Goal: Task Accomplishment & Management: Use online tool/utility

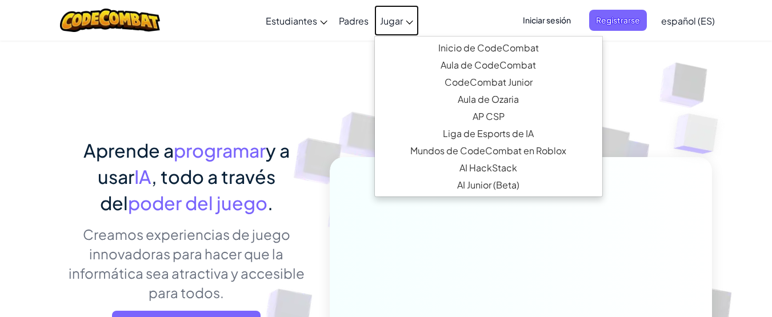
click at [399, 17] on span "Jugar" at bounding box center [391, 21] width 23 height 12
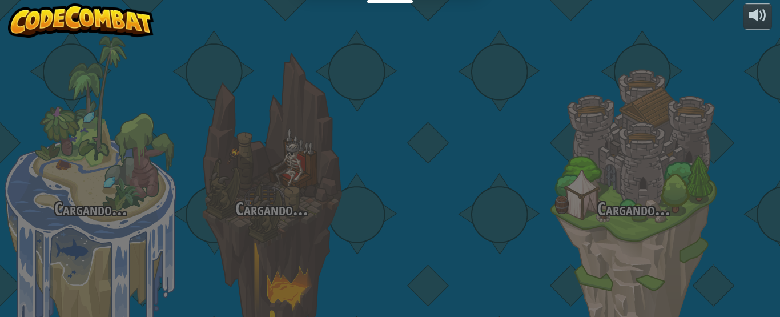
select select "es-ES"
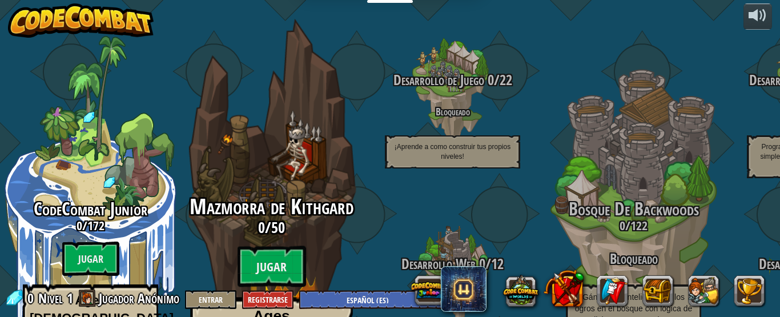
click at [258, 203] on div "Mazmorra de Kithgard 0 / 50 Jugar Ages [DEMOGRAPHIC_DATA]+ Real Python or JavaS…" at bounding box center [271, 303] width 217 height 216
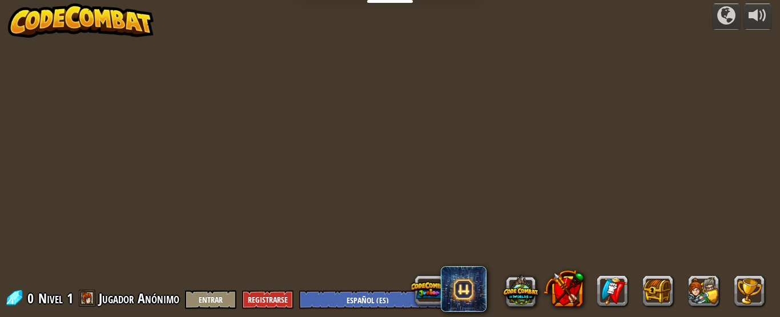
select select "es-ES"
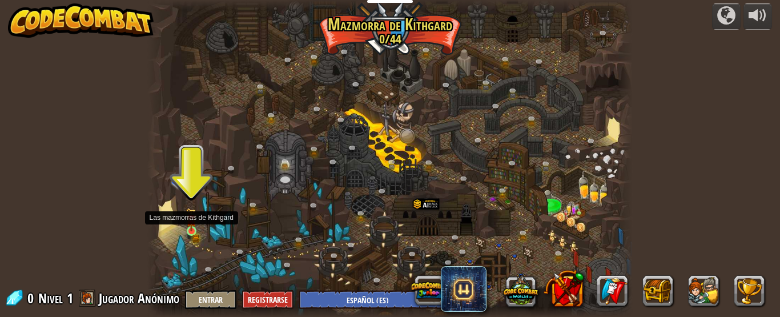
click at [187, 225] on img at bounding box center [191, 219] width 11 height 23
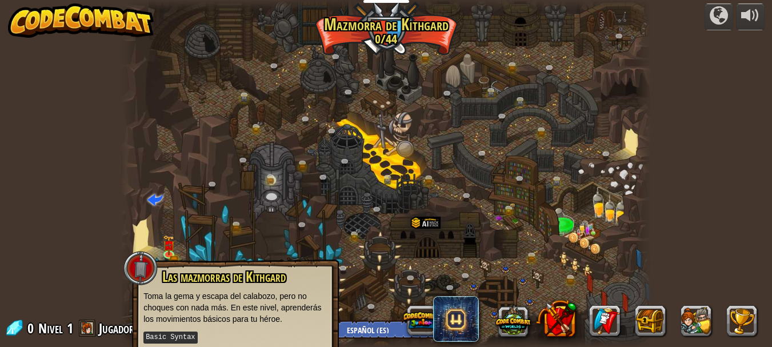
click at [625, 176] on div at bounding box center [385, 173] width 531 height 347
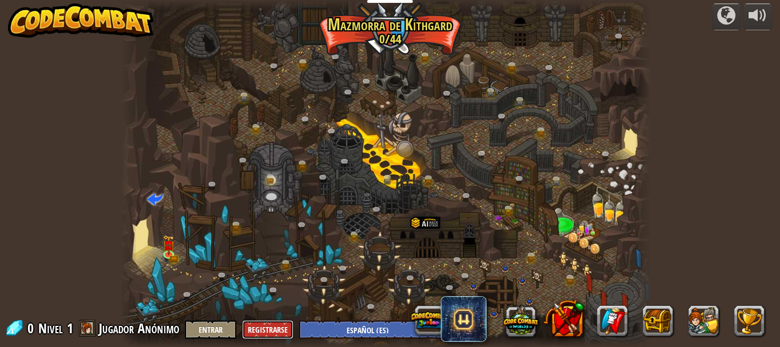
click at [270, 316] on button "Registrarse" at bounding box center [267, 329] width 51 height 19
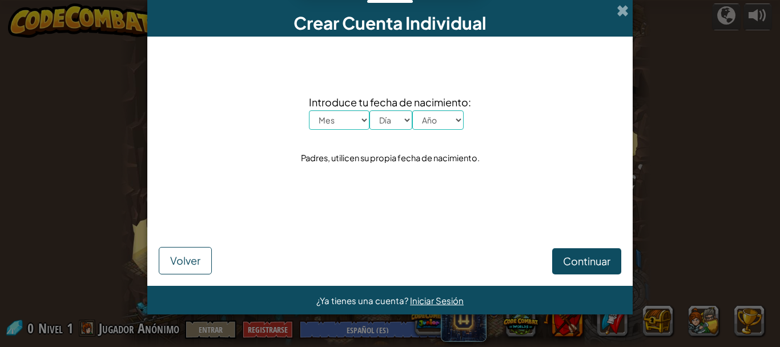
click at [562, 198] on div "Introduce tu fecha de nacimiento: Mes Enero Febrero Órdenes de marcha [PERSON_N…" at bounding box center [390, 130] width 463 height 164
click at [624, 7] on span at bounding box center [623, 11] width 12 height 12
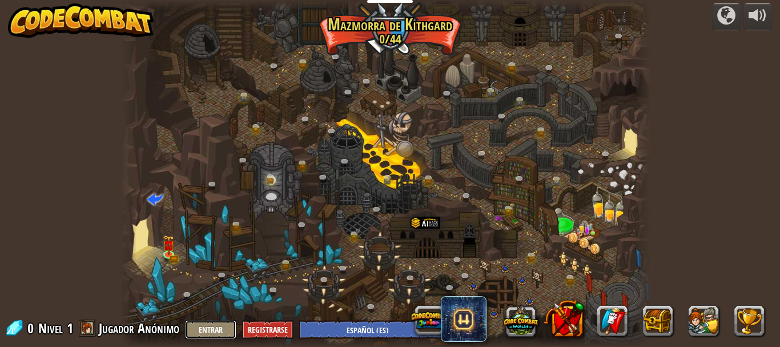
click at [199, 316] on button "Entrar" at bounding box center [210, 329] width 51 height 19
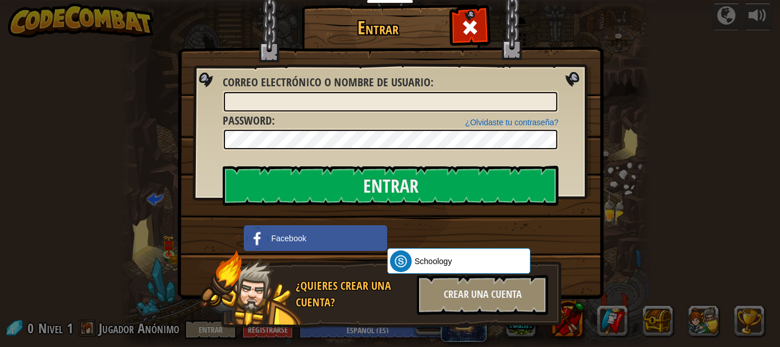
click at [336, 22] on h1 "Entrar" at bounding box center [378, 28] width 146 height 20
click at [336, 24] on h1 "Entrar" at bounding box center [378, 28] width 146 height 20
click at [461, 19] on span at bounding box center [470, 27] width 18 height 18
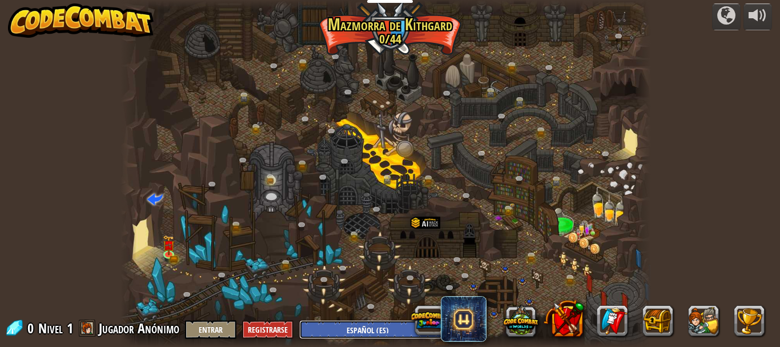
click at [368, 316] on select "English ([GEOGRAPHIC_DATA]) English ([GEOGRAPHIC_DATA]) 简体中文 繁體中文 русский españ…" at bounding box center [371, 329] width 144 height 19
click at [456, 269] on link at bounding box center [460, 262] width 23 height 23
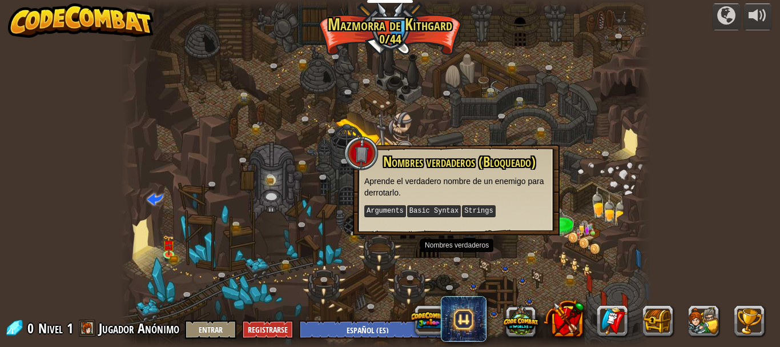
click at [389, 128] on div at bounding box center [385, 173] width 531 height 347
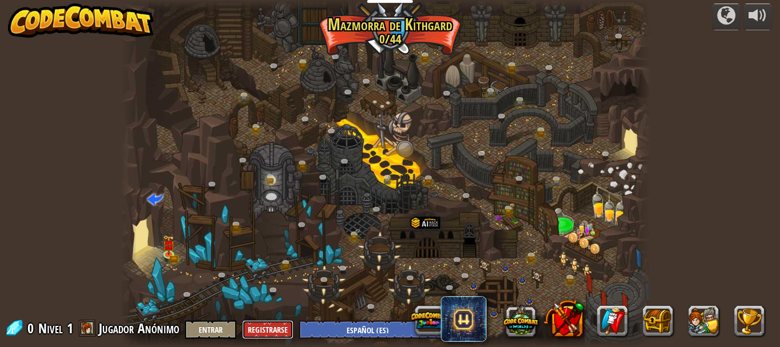
click at [276, 316] on button "Registrarse" at bounding box center [267, 329] width 51 height 19
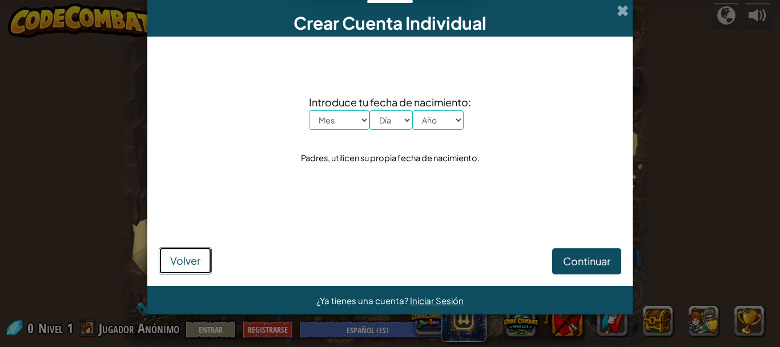
click at [173, 268] on button "Volver" at bounding box center [185, 260] width 53 height 27
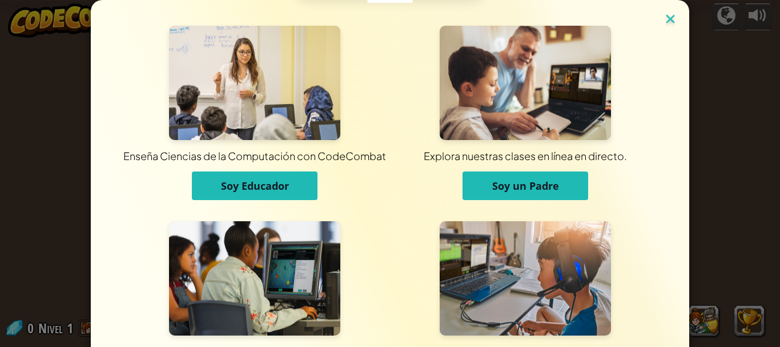
click at [663, 23] on img at bounding box center [670, 19] width 15 height 17
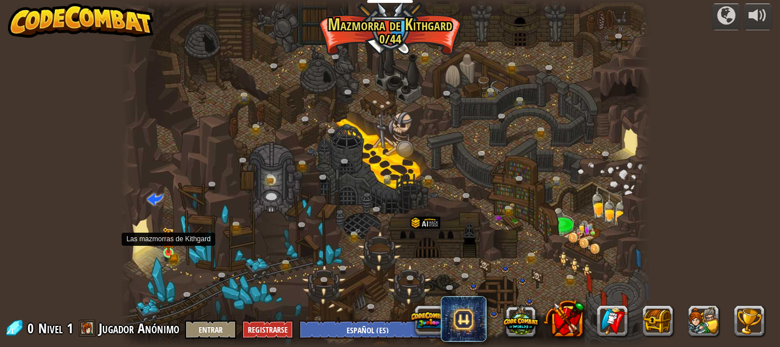
click at [163, 251] on img at bounding box center [168, 240] width 12 height 27
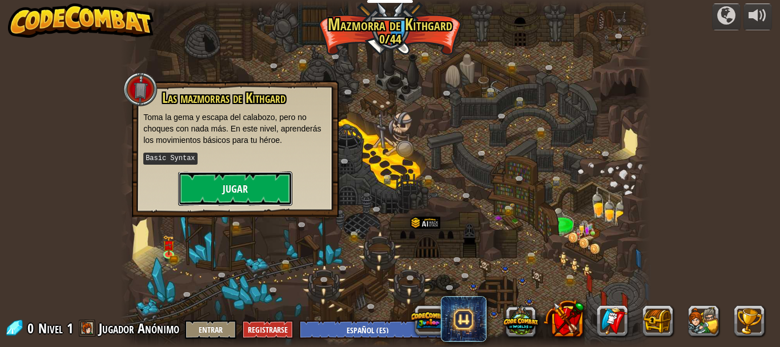
click at [269, 188] on button "Jugar" at bounding box center [235, 188] width 114 height 34
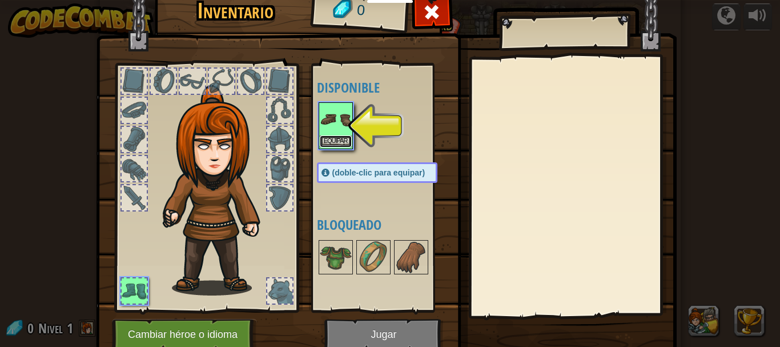
click at [343, 136] on button "Equipar" at bounding box center [336, 141] width 32 height 12
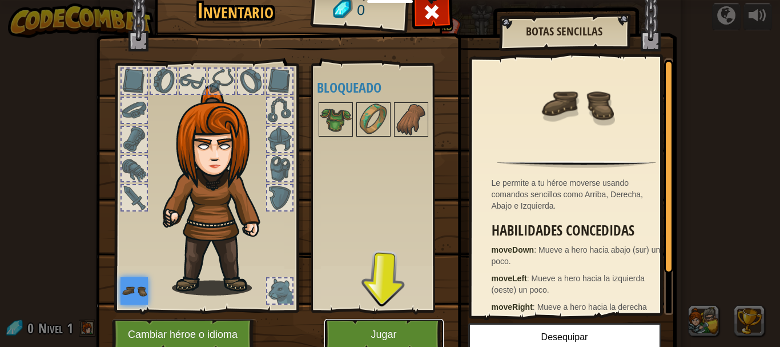
click at [402, 316] on button "Jugar" at bounding box center [383, 334] width 119 height 31
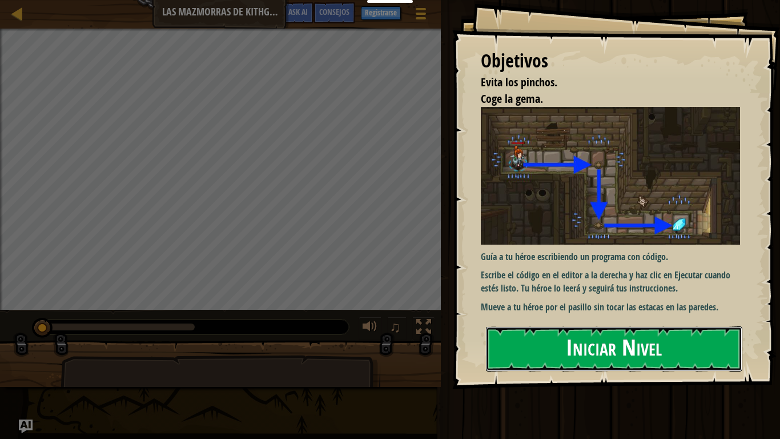
click at [628, 316] on button "Iniciar Nivel" at bounding box center [614, 348] width 256 height 45
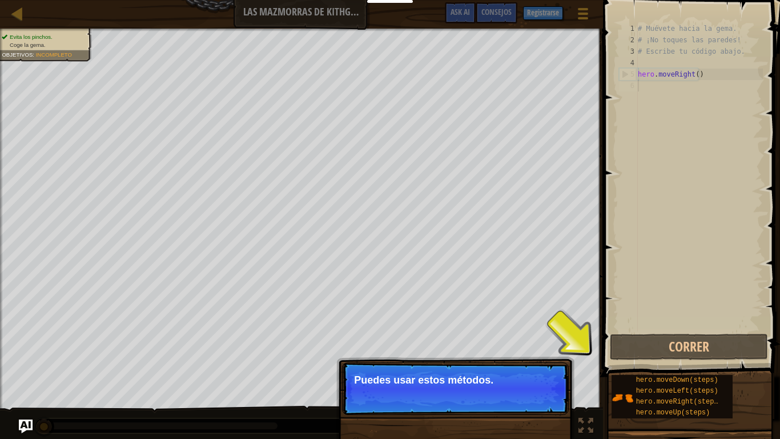
click at [670, 80] on div "# Muévete hacia la gema. # ¡No toques las paredes! # Escribe tu código abajo. h…" at bounding box center [699, 188] width 127 height 331
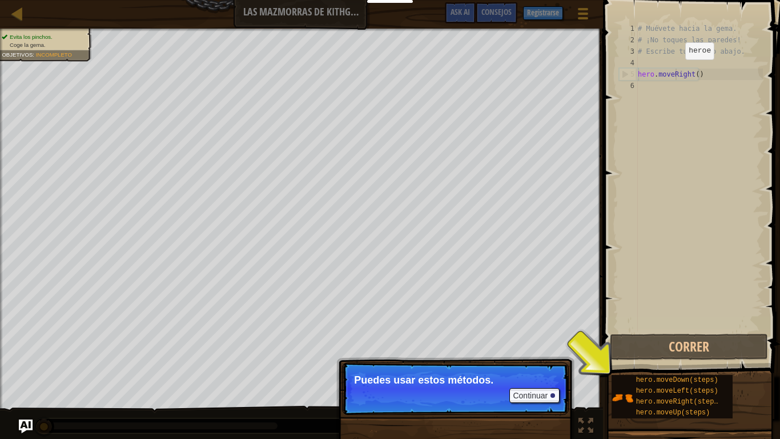
click at [676, 71] on div "# Muévete hacia la gema. # ¡No toques las paredes! # Escribe tu código abajo. h…" at bounding box center [699, 188] width 127 height 331
type textarea "hero.moveRight()"
click at [641, 85] on div "# Muévete hacia la gema. # ¡No toques las paredes! # Escribe tu código abajo. h…" at bounding box center [699, 188] width 127 height 331
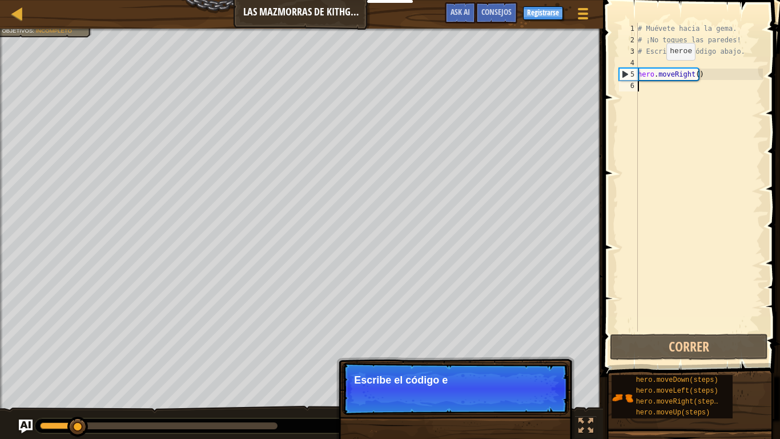
type textarea "5"
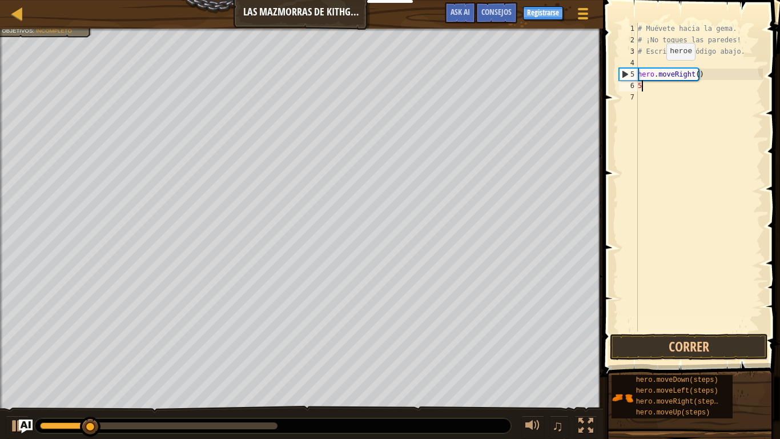
scroll to position [5, 0]
type textarea "hero.moveRight()"
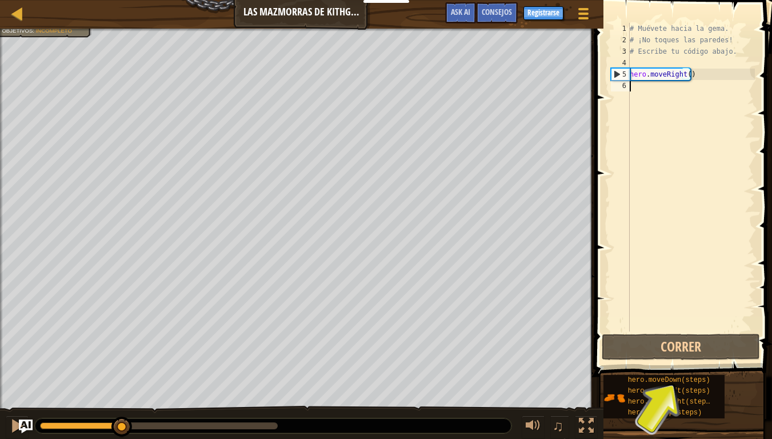
click at [632, 86] on div "hero.moveRight() 1 2 3 4 5 6 # Muévete hacia la gema. # ¡No toques las paredes!…" at bounding box center [681, 177] width 146 height 308
type textarea "h"
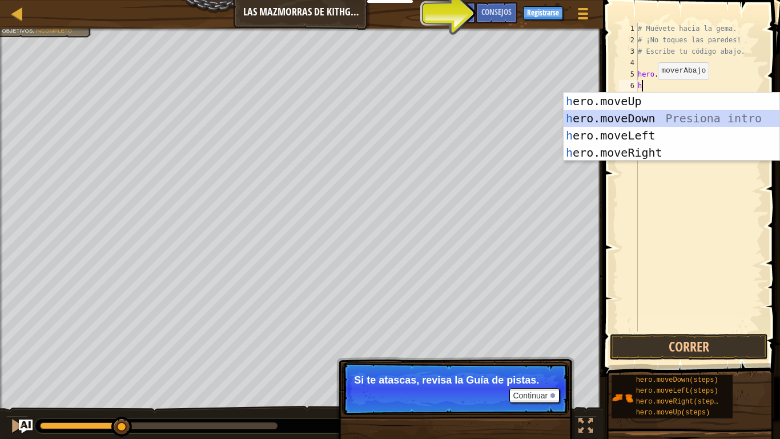
click at [663, 118] on div "h ero.moveUp Presiona intro h ero.moveDown Presiona intro h ero.moveLeft Presio…" at bounding box center [672, 144] width 216 height 103
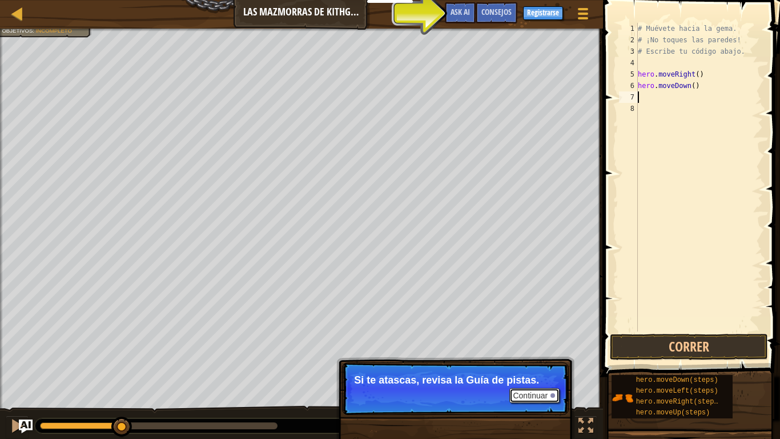
click at [539, 316] on button "Continuar" at bounding box center [534, 395] width 50 height 15
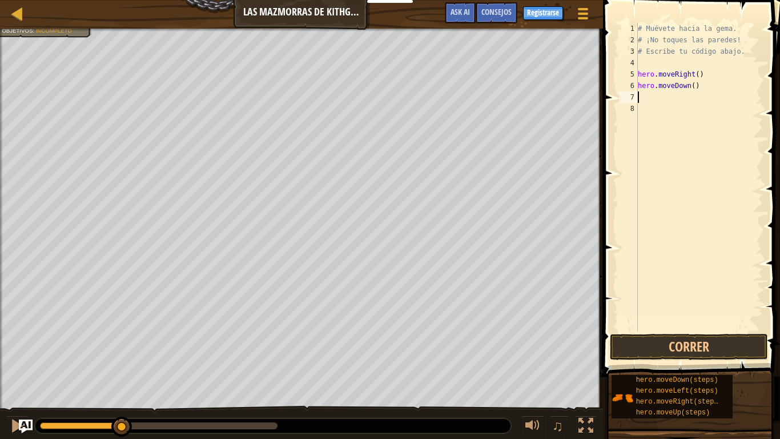
click at [661, 92] on div "# Muévete hacia la gema. # ¡No toques las paredes! # Escribe tu código abajo. h…" at bounding box center [699, 188] width 127 height 331
click at [663, 86] on div "# Muévete hacia la gema. # ¡No toques las paredes! # Escribe tu código abajo. h…" at bounding box center [699, 188] width 127 height 331
click at [686, 85] on div "# Muévete hacia la gema. # ¡No toques las paredes! # Escribe tu código abajo. h…" at bounding box center [699, 188] width 127 height 331
click at [692, 84] on div "# Muévete hacia la gema. # ¡No toques las paredes! # Escribe tu código abajo. h…" at bounding box center [699, 188] width 127 height 331
click at [693, 74] on div "# Muévete hacia la gema. # ¡No toques las paredes! # Escribe tu código abajo. h…" at bounding box center [699, 188] width 127 height 331
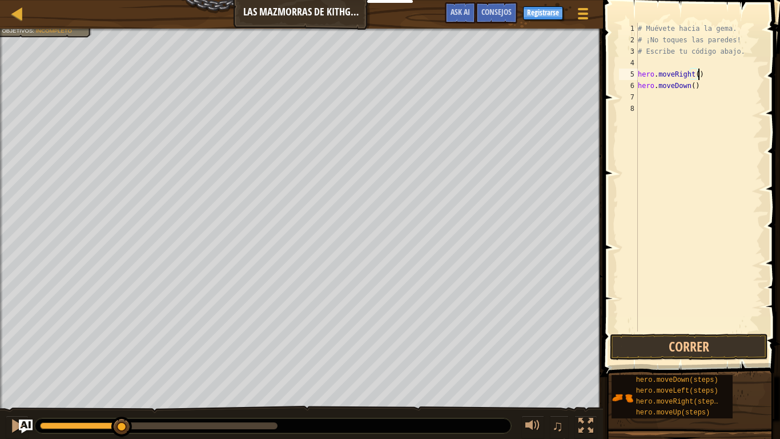
drag, startPoint x: 693, startPoint y: 74, endPoint x: 725, endPoint y: 69, distance: 31.9
click at [725, 69] on div "# Muévete hacia la gema. # ¡No toques las paredes! # Escribe tu código abajo. h…" at bounding box center [699, 188] width 127 height 331
click at [693, 73] on div "# Muévete hacia la gema. # ¡No toques las paredes! # Escribe tu código abajo. h…" at bounding box center [699, 188] width 127 height 331
click at [771, 94] on span at bounding box center [693, 172] width 186 height 410
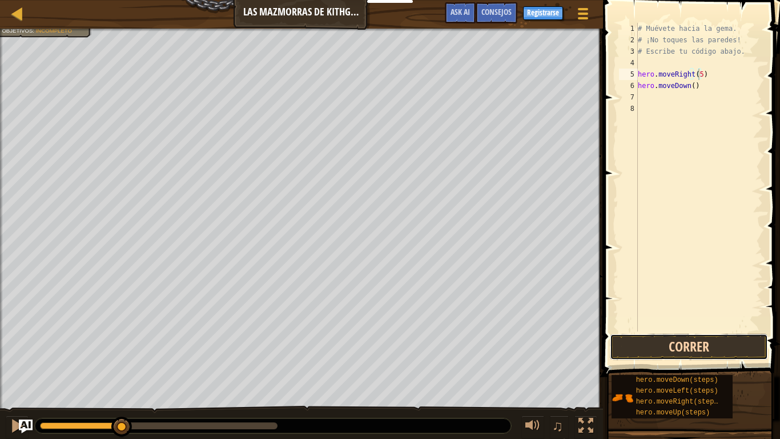
click at [718, 316] on button "Correr" at bounding box center [689, 347] width 158 height 26
click at [718, 316] on button "Corriendo" at bounding box center [689, 347] width 158 height 26
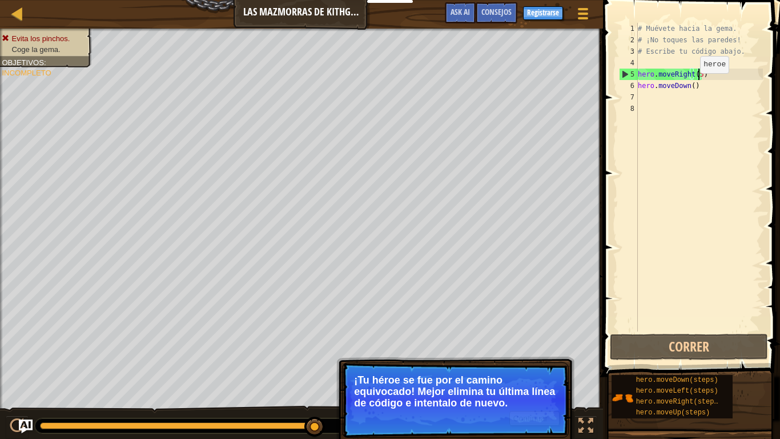
click at [690, 85] on div "# Muévete hacia la gema. # ¡No toques las paredes! # Escribe tu código abajo. h…" at bounding box center [699, 188] width 127 height 331
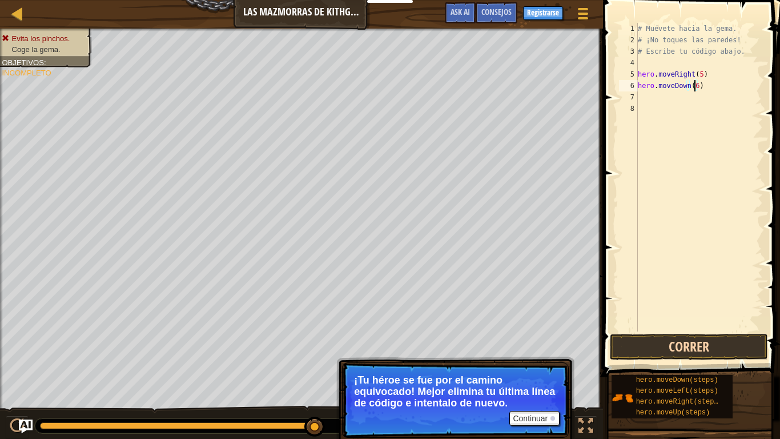
type textarea "hero.moveDown(6)"
click at [711, 316] on button "Correr" at bounding box center [689, 347] width 158 height 26
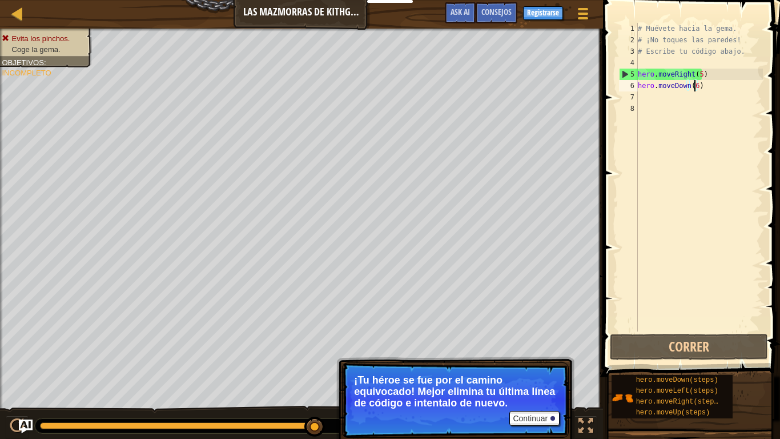
click at [705, 86] on div "# Muévete hacia la gema. # ¡No toques las paredes! # Escribe tu código abajo. h…" at bounding box center [699, 188] width 127 height 331
click at [685, 90] on div "# Muévete hacia la gema. # ¡No toques las paredes! # Escribe tu código abajo. h…" at bounding box center [699, 188] width 127 height 331
click at [642, 97] on div "# Muévete hacia la gema. # ¡No toques las paredes! # Escribe tu código abajo. h…" at bounding box center [699, 188] width 127 height 331
click at [632, 94] on div "7" at bounding box center [628, 96] width 19 height 11
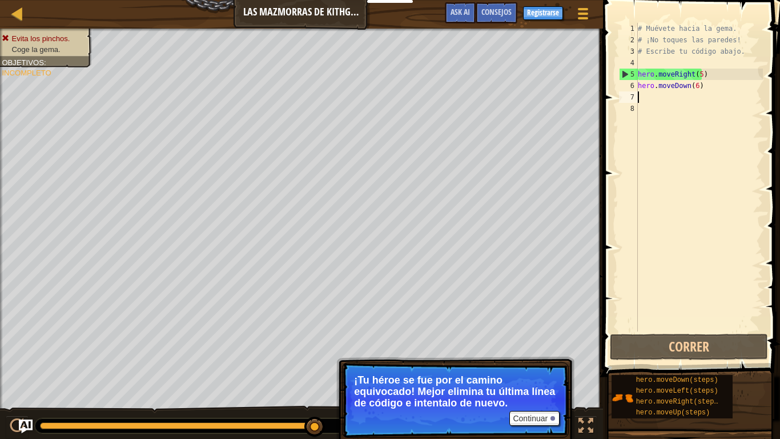
click at [632, 96] on div "7" at bounding box center [628, 96] width 19 height 11
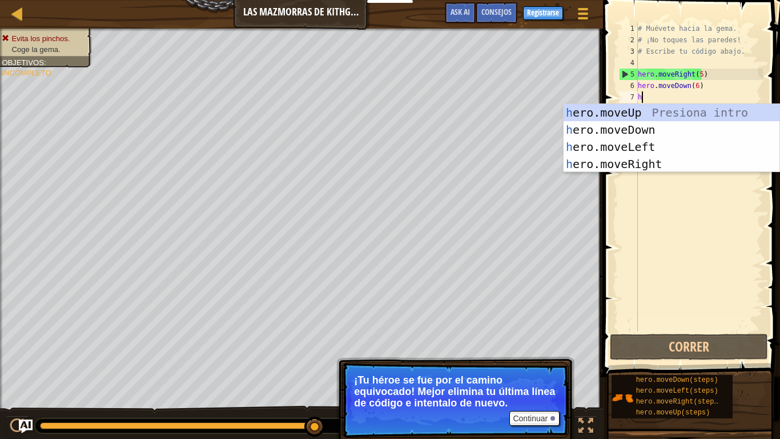
type textarea "h"
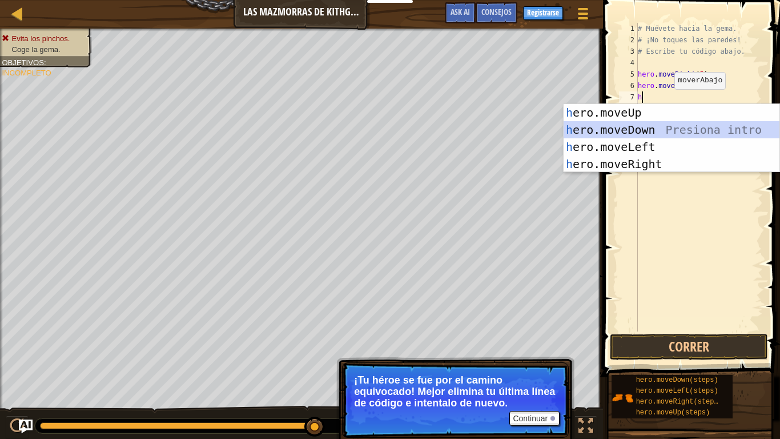
click at [668, 134] on div "h ero.moveUp Presiona intro h ero.moveDown Presiona intro h ero.moveLeft Presio…" at bounding box center [672, 155] width 216 height 103
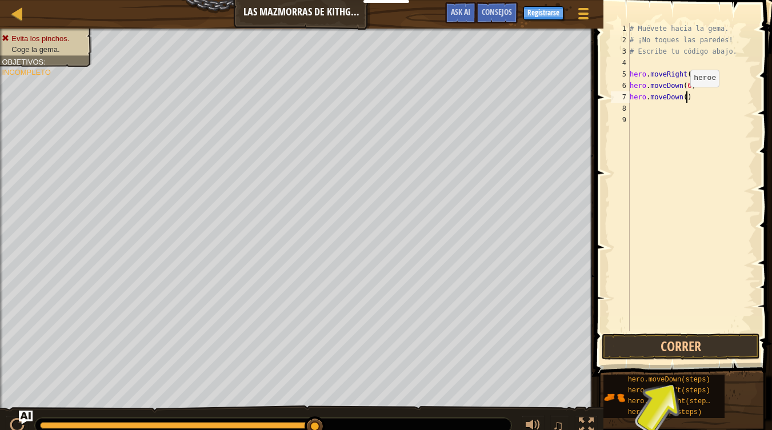
click at [689, 98] on div "# Muévete hacia la gema. # ¡No toques las paredes! # Escribe tu código abajo. h…" at bounding box center [690, 188] width 127 height 331
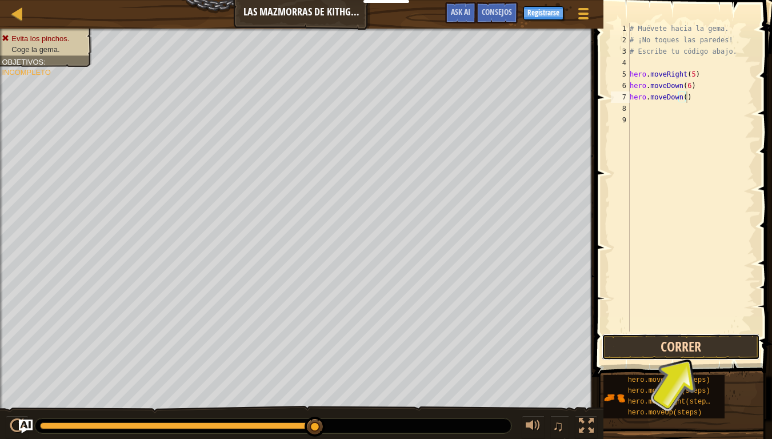
click at [694, 316] on button "Correr" at bounding box center [680, 347] width 158 height 26
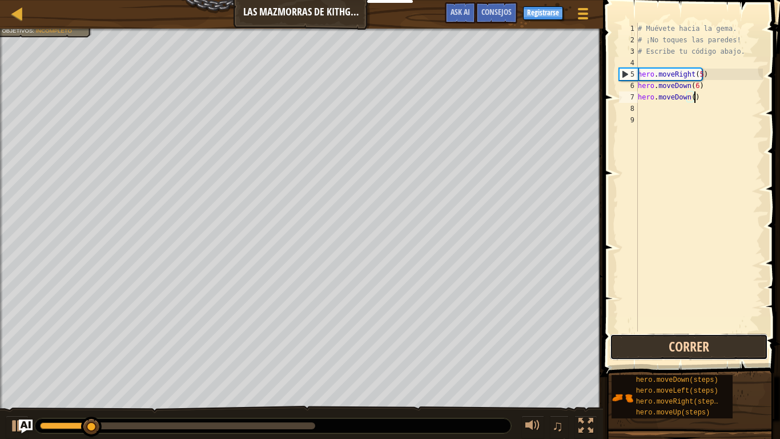
click at [694, 316] on button "Correr" at bounding box center [689, 347] width 158 height 26
click at [694, 316] on button "Corriendo" at bounding box center [689, 347] width 158 height 26
click at [696, 316] on button "Correr" at bounding box center [689, 347] width 158 height 26
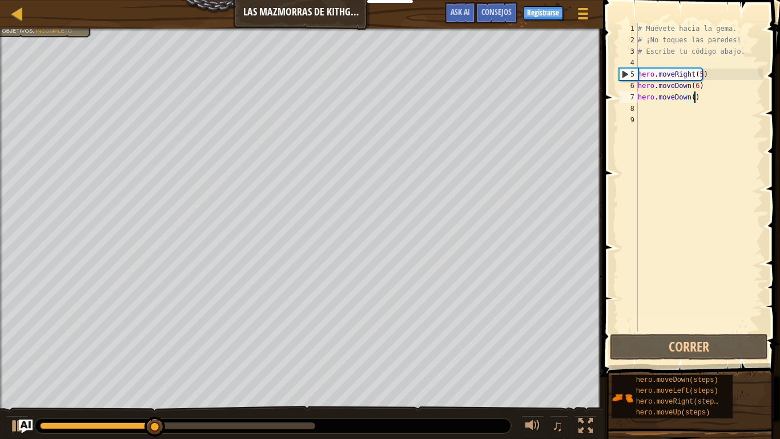
click at [231, 316] on div "♫" at bounding box center [301, 422] width 603 height 34
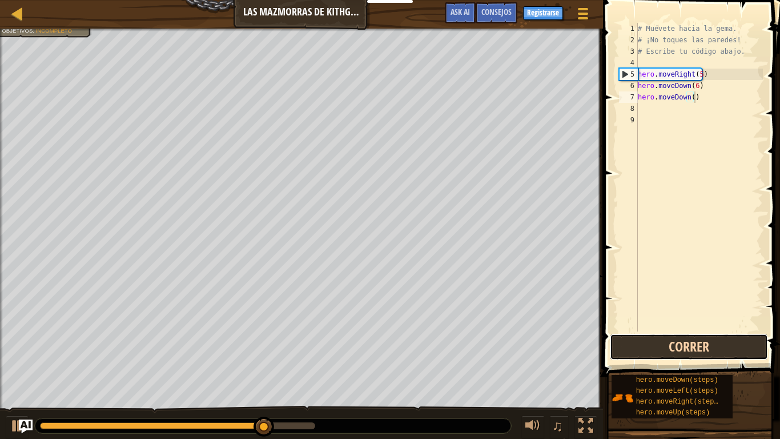
click at [690, 316] on button "Correr" at bounding box center [689, 347] width 158 height 26
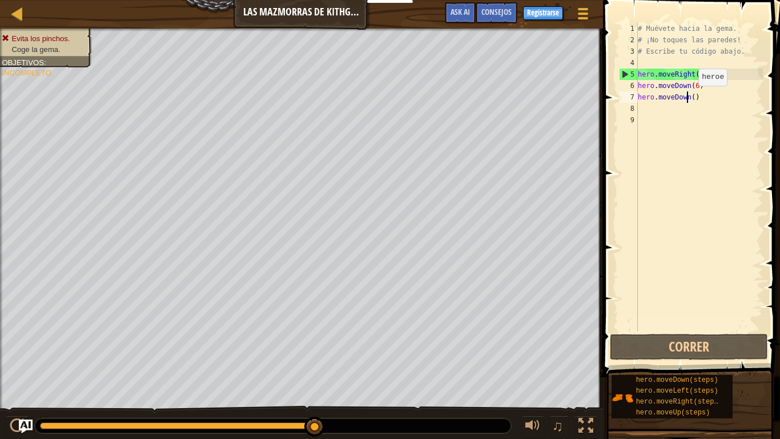
click at [689, 97] on div "# Muévete hacia la gema. # ¡No toques las paredes! # Escribe tu código abajo. h…" at bounding box center [699, 188] width 127 height 331
click at [690, 96] on div "# Muévete hacia la gema. # ¡No toques las paredes! # Escribe tu código abajo. h…" at bounding box center [699, 188] width 127 height 331
type textarea "hero.moveDown(7)"
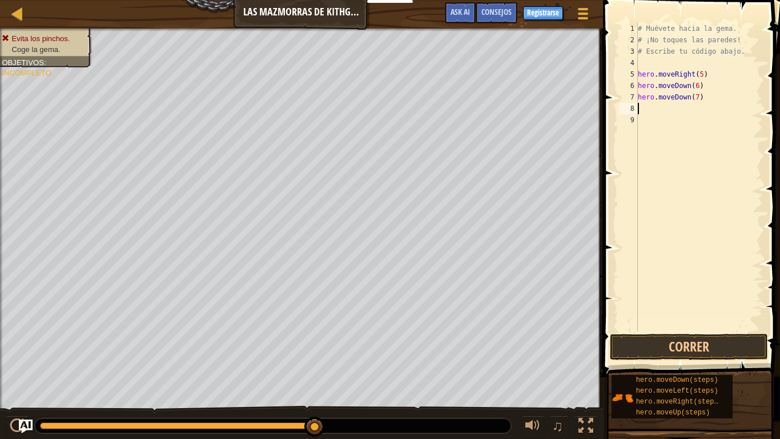
click at [650, 107] on div "# Muévete hacia la gema. # ¡No toques las paredes! # Escribe tu código abajo. h…" at bounding box center [699, 188] width 127 height 331
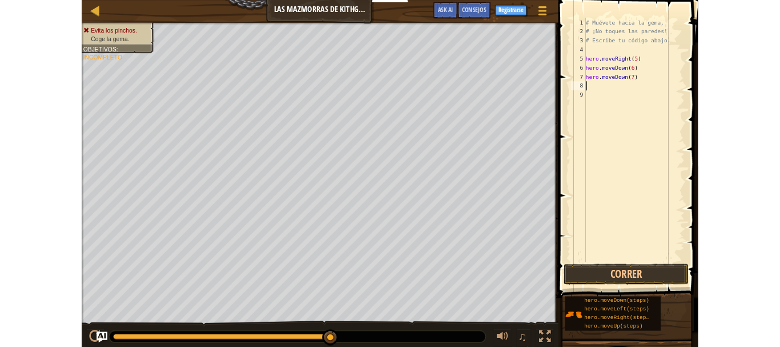
scroll to position [5, 0]
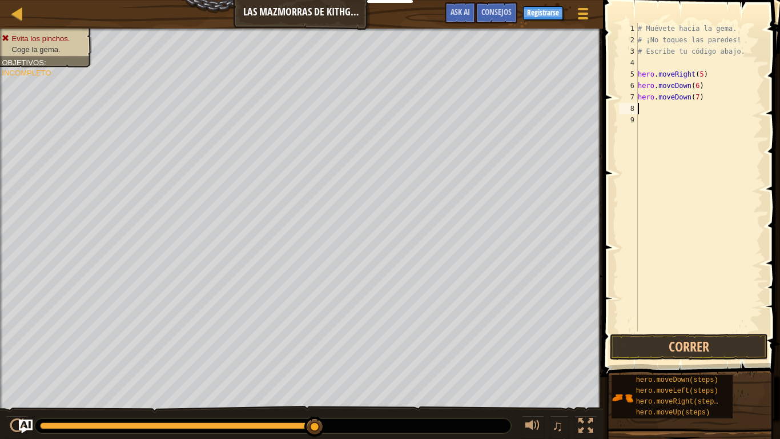
type textarea "h"
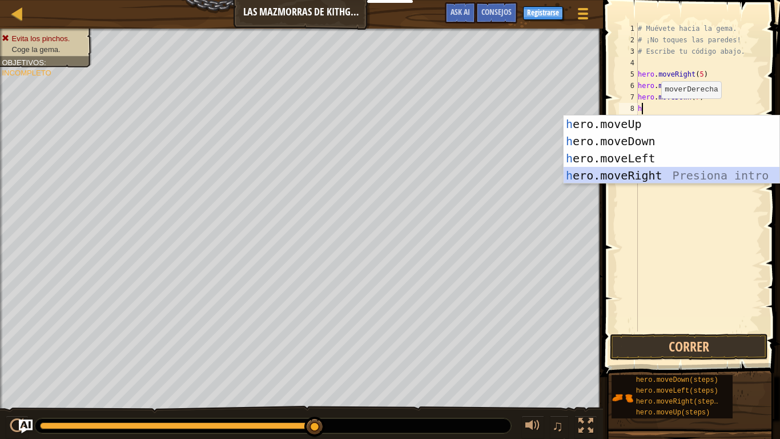
click at [651, 175] on div "h ero.moveUp Presiona intro h ero.moveDown Presiona intro h ero.moveLeft Presio…" at bounding box center [672, 166] width 216 height 103
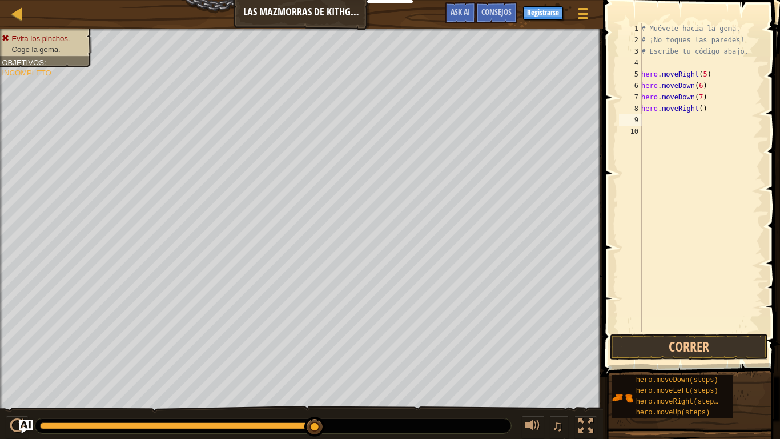
type textarea "h"
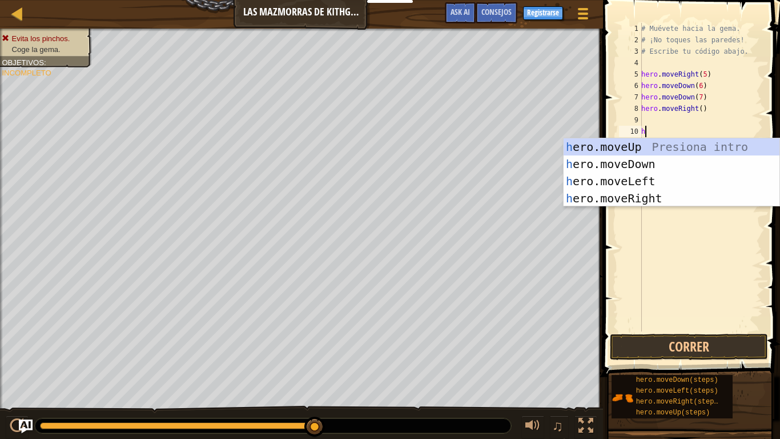
click at [658, 131] on div "# Muévete hacia la gema. # ¡No toques las paredes! # Escribe tu código abajo. h…" at bounding box center [701, 188] width 124 height 331
click at [642, 177] on div "h ero.moveUp Presiona intro h ero.moveDown Presiona intro h ero.moveLeft Presio…" at bounding box center [672, 189] width 216 height 103
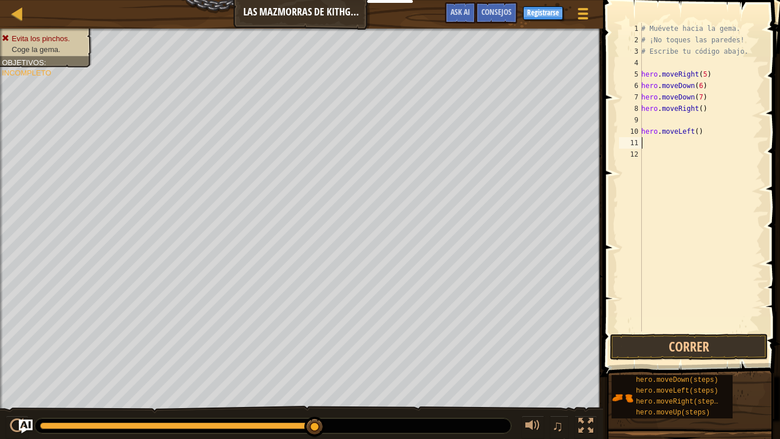
click at [644, 123] on div "# Muévete hacia la gema. # ¡No toques las paredes! # Escribe tu código abajo. h…" at bounding box center [701, 188] width 124 height 331
type textarea "h"
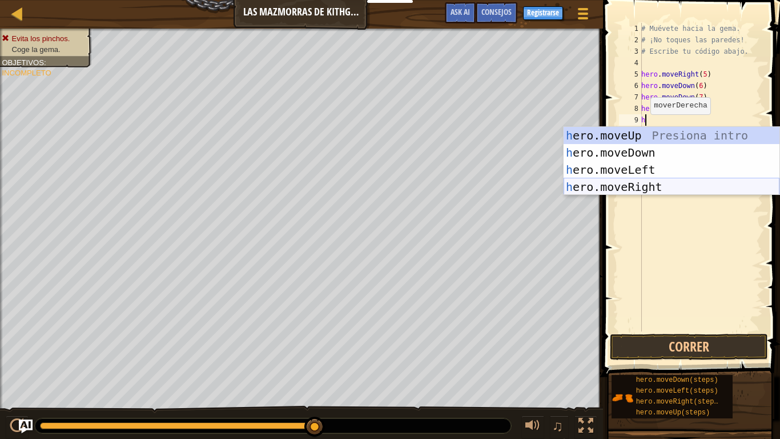
click at [658, 180] on div "h ero.moveUp Presiona intro h ero.moveDown Presiona intro h ero.moveLeft Presio…" at bounding box center [672, 178] width 216 height 103
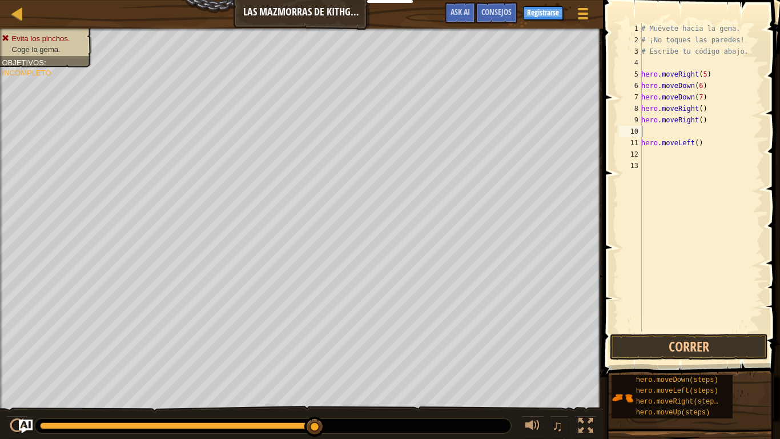
click at [653, 134] on div "# Muévete hacia la gema. # ¡No toques las paredes! # Escribe tu código abajo. h…" at bounding box center [701, 188] width 124 height 331
click at [646, 135] on div "# Muévete hacia la gema. # ¡No toques las paredes! # Escribe tu código abajo. h…" at bounding box center [701, 188] width 124 height 331
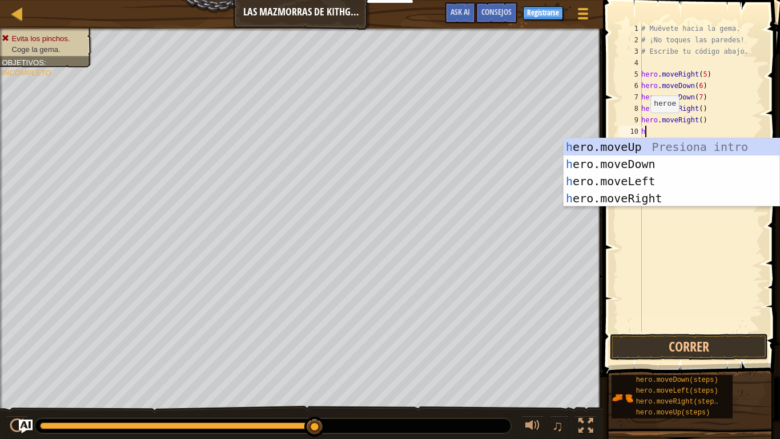
type textarea "h"
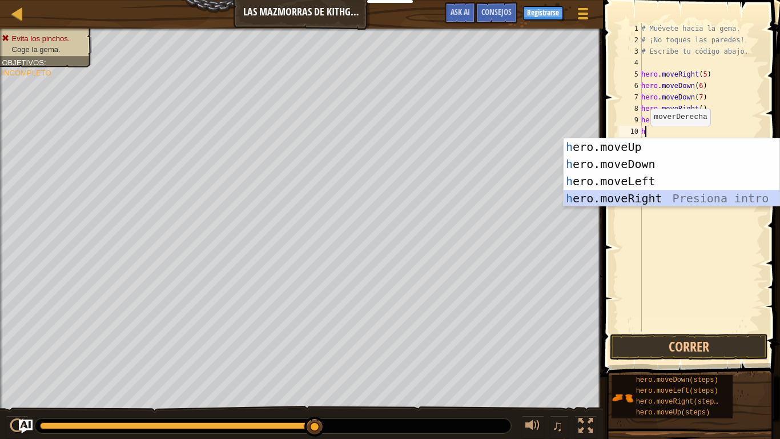
click at [661, 200] on div "h ero.moveUp Presiona intro h ero.moveDown Presiona intro h ero.moveLeft Presio…" at bounding box center [672, 189] width 216 height 103
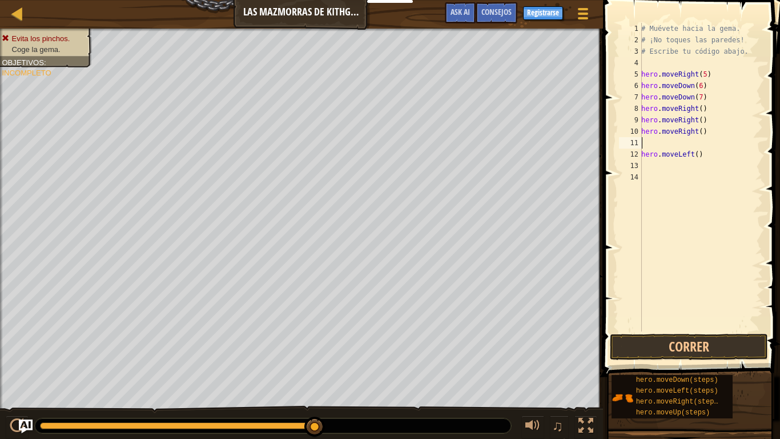
click at [644, 142] on div "# Muévete hacia la gema. # ¡No toques las paredes! # Escribe tu código abajo. h…" at bounding box center [701, 188] width 124 height 331
type textarea "h"
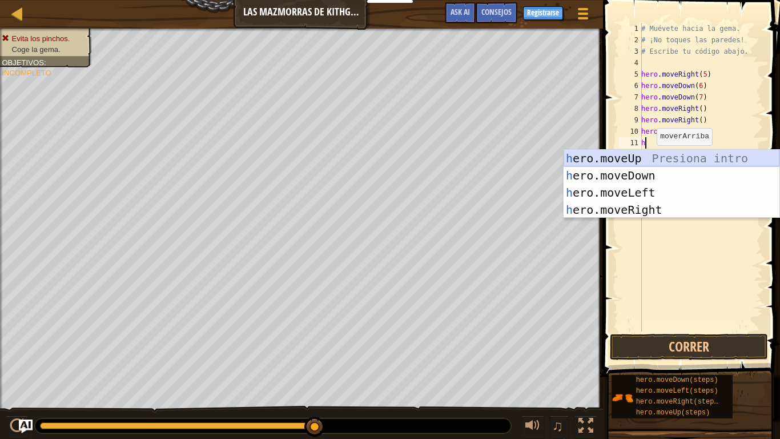
click at [665, 162] on div "h ero.moveUp Presiona intro h ero.moveDown Presiona intro h ero.moveLeft Presio…" at bounding box center [672, 201] width 216 height 103
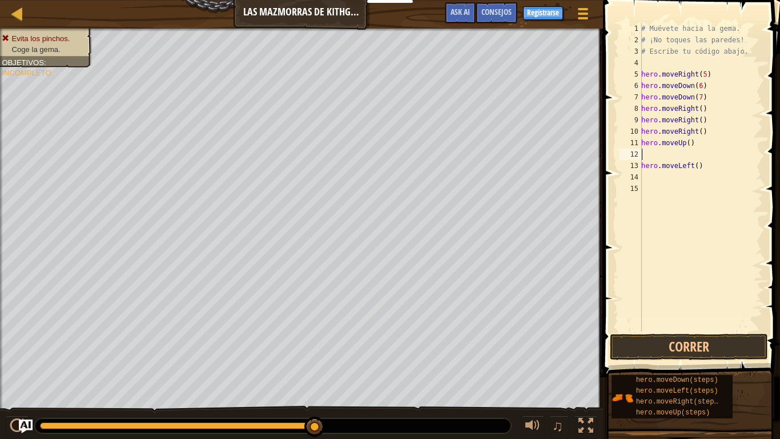
type textarea "h"
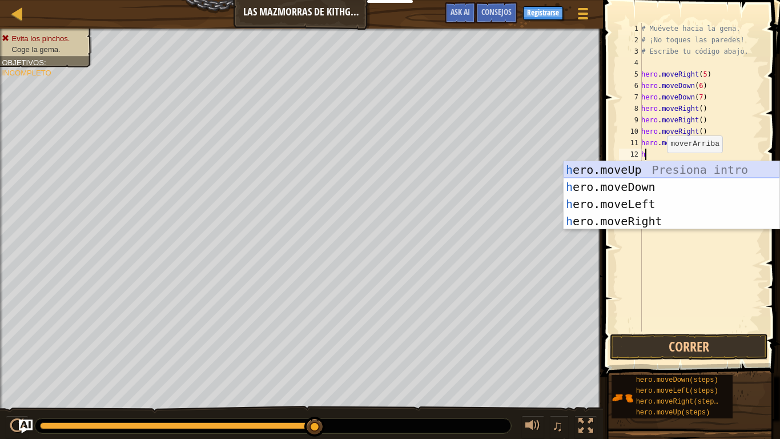
click at [657, 168] on div "h ero.moveUp Presiona intro h ero.moveDown Presiona intro h ero.moveLeft Presio…" at bounding box center [672, 212] width 216 height 103
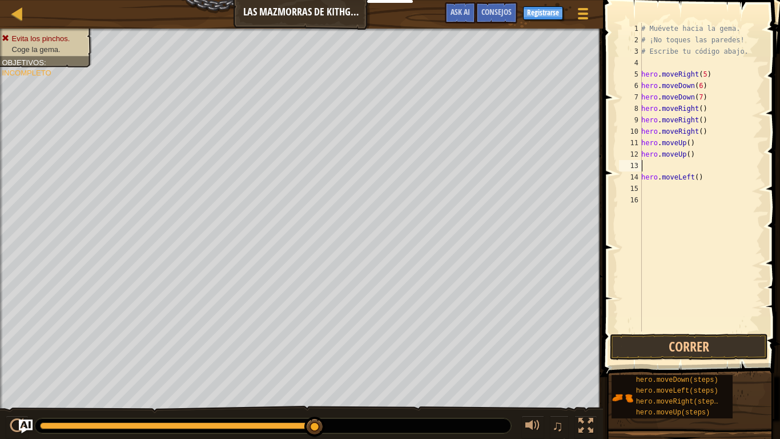
click at [645, 206] on div "# Muévete hacia la gema. # ¡No toques las paredes! # Escribe tu código abajo. h…" at bounding box center [701, 188] width 124 height 331
type textarea "h"
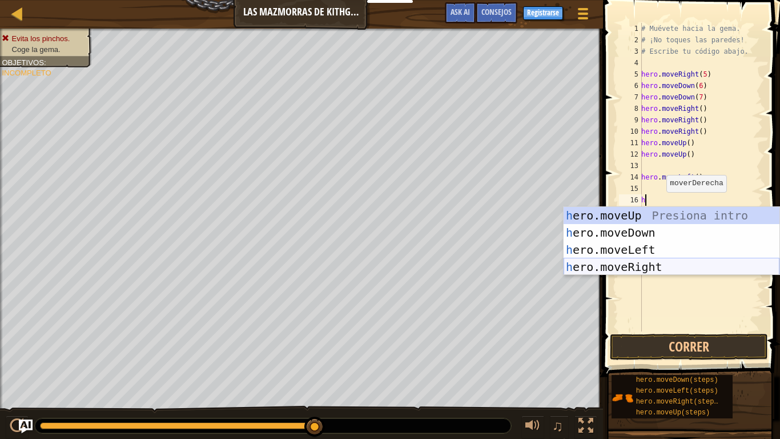
click at [664, 260] on div "h ero.moveUp Presiona intro h ero.moveDown Presiona intro h ero.moveLeft Presio…" at bounding box center [672, 258] width 216 height 103
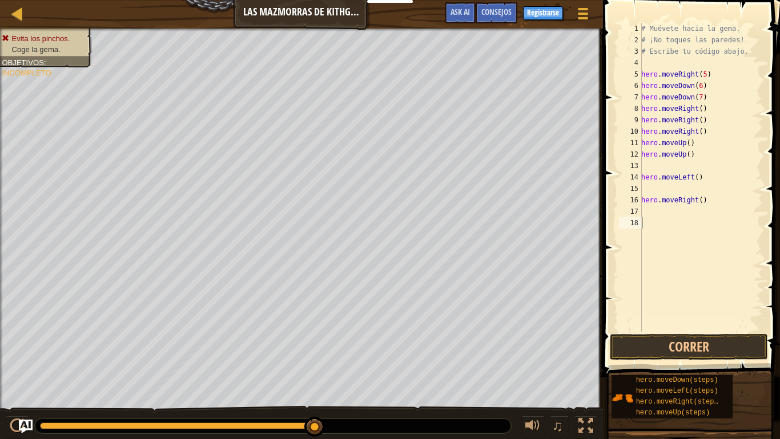
click at [655, 227] on div "# Muévete hacia la gema. # ¡No toques las paredes! # Escribe tu código abajo. h…" at bounding box center [701, 188] width 124 height 331
click at [705, 316] on button "Correr" at bounding box center [689, 347] width 158 height 26
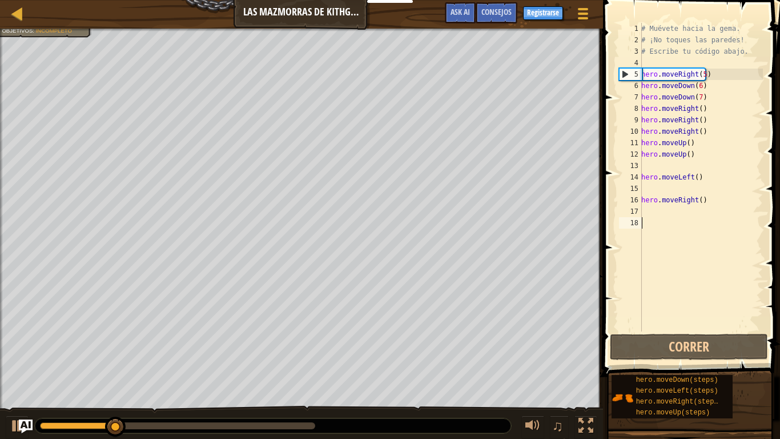
click at [693, 316] on div "# Muévete hacia la gema. # ¡No toques las paredes! # Escribe tu código abajo. h…" at bounding box center [701, 188] width 124 height 331
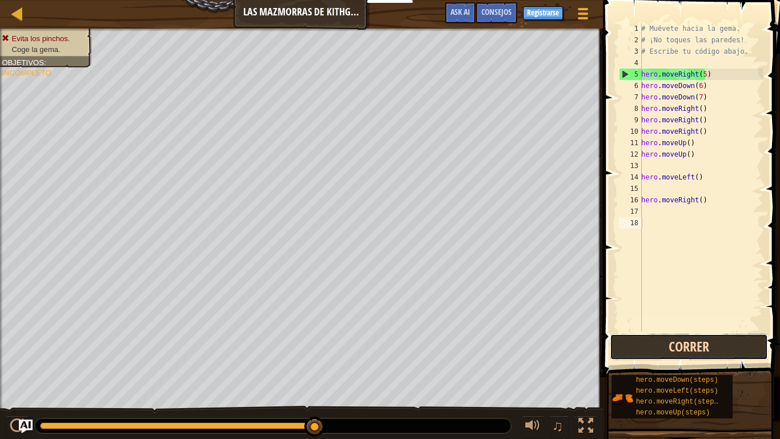
click at [697, 316] on button "Correr" at bounding box center [689, 347] width 158 height 26
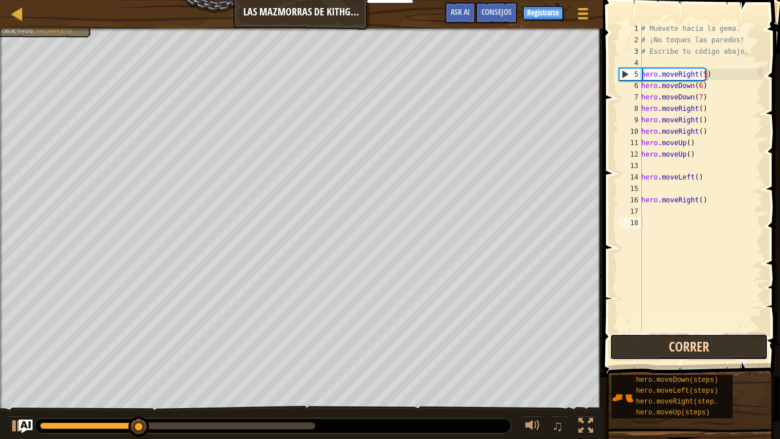
click at [698, 316] on button "Correr" at bounding box center [689, 347] width 158 height 26
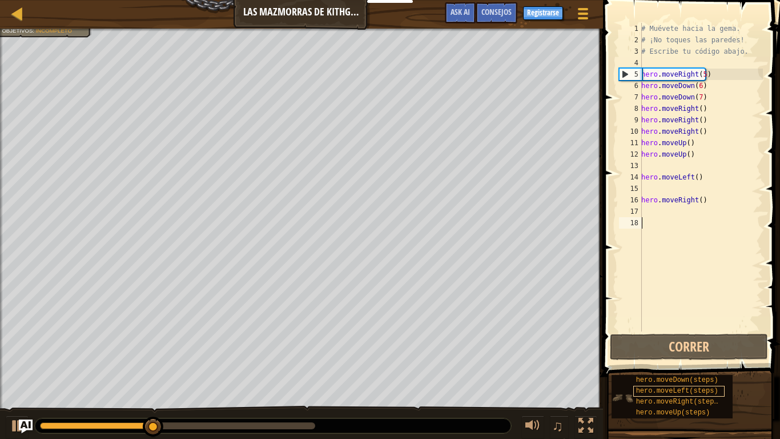
click at [741, 316] on div "Mapa Las mazmorras de Kithgard Menú del Juego Hecho Registrarse Consejos Ask AI…" at bounding box center [390, 219] width 780 height 439
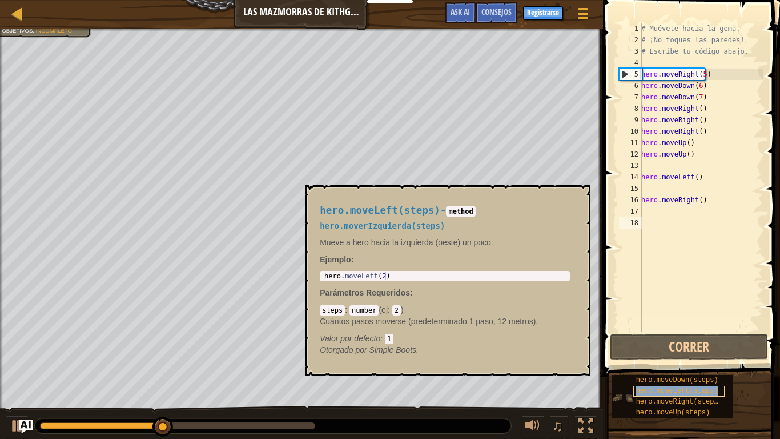
click at [674, 316] on div "hero.moveLeft(steps)" at bounding box center [678, 390] width 91 height 11
drag, startPoint x: 363, startPoint y: 429, endPoint x: 426, endPoint y: 350, distance: 101.1
click at [585, 0] on body "Estudiantes Crear Cuenta Gratis. Soluciones para escuelas y distritos Vista pre…" at bounding box center [390, 0] width 780 height 0
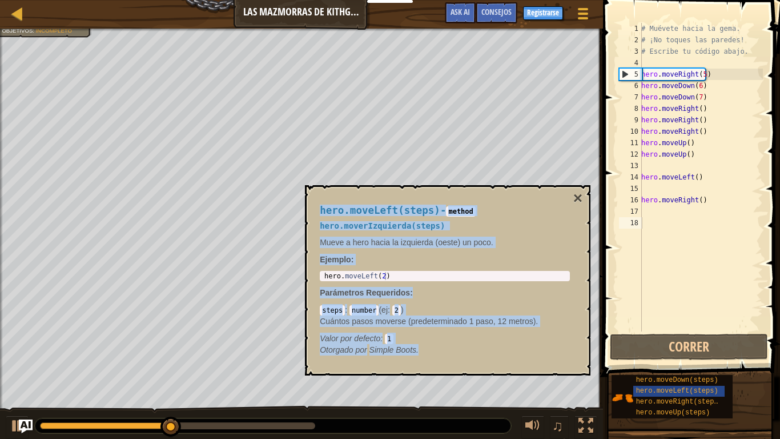
click at [591, 0] on body "Estudiantes Crear Cuenta Gratis. Soluciones para escuelas y distritos Vista pre…" at bounding box center [390, 0] width 780 height 0
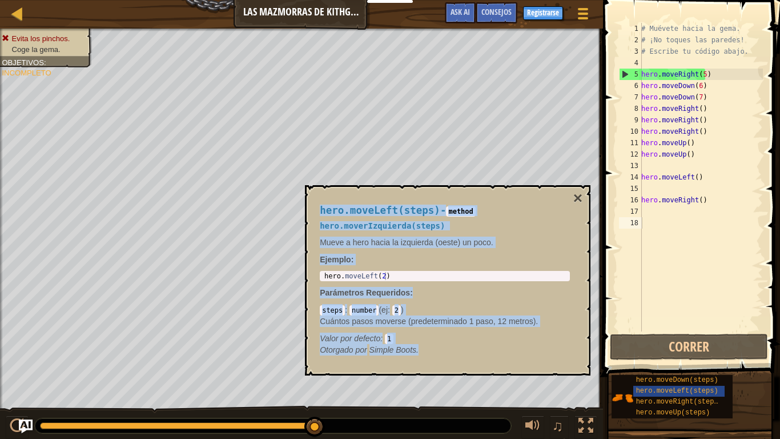
click at [563, 196] on div "hero.moveLeft(steps) - method hero.moverIzquierda(steps) Mueve a hero hacia la …" at bounding box center [445, 280] width 266 height 172
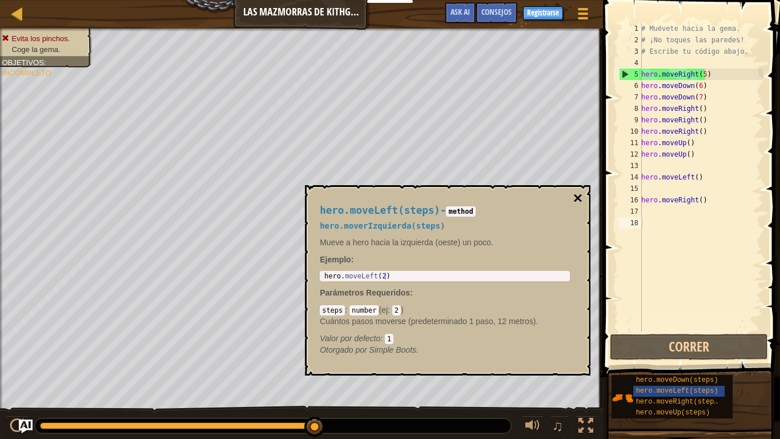
click at [579, 198] on button "×" at bounding box center [577, 198] width 9 height 16
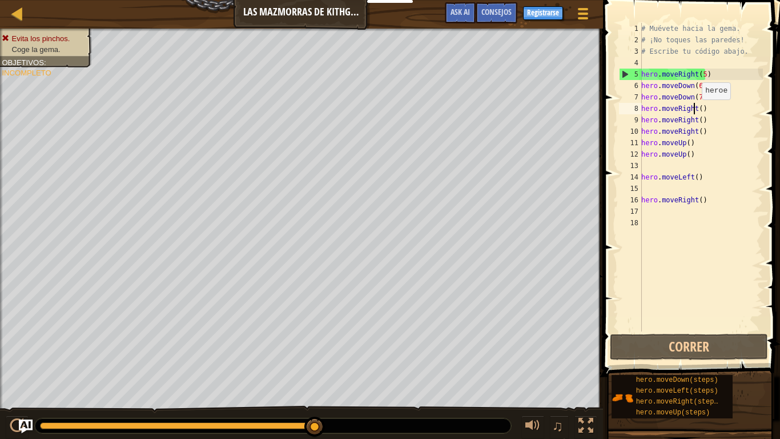
click at [696, 111] on div "# Muévete hacia la gema. # ¡No toques las paredes! # Escribe tu código abajo. h…" at bounding box center [701, 188] width 124 height 331
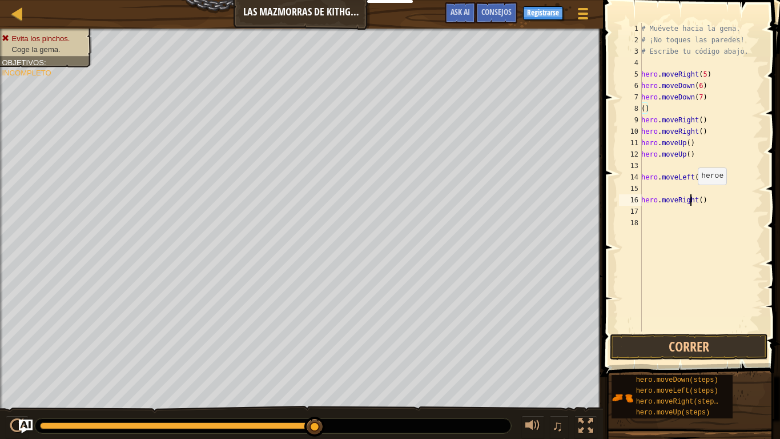
click at [692, 196] on div "# Muévete hacia la gema. # ¡No toques las paredes! # Escribe tu código abajo. h…" at bounding box center [701, 188] width 124 height 331
click at [668, 203] on div "# Muévete hacia la gema. # ¡No toques las paredes! # Escribe tu código abajo. h…" at bounding box center [701, 188] width 124 height 331
type textarea "t"
type textarea "h"
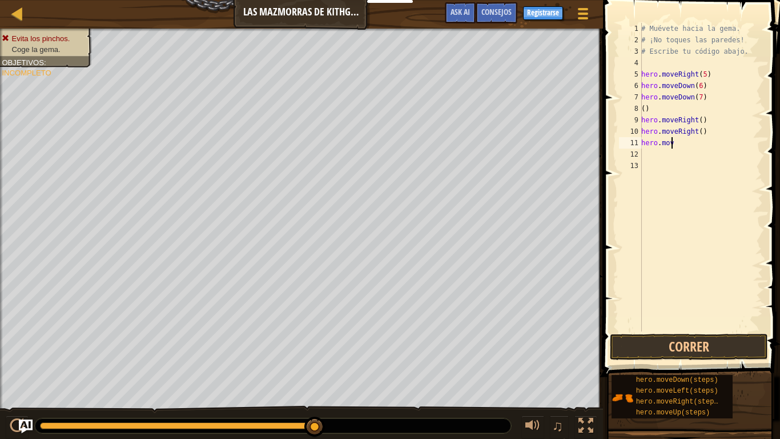
type textarea "h"
type textarea "("
type textarea "h"
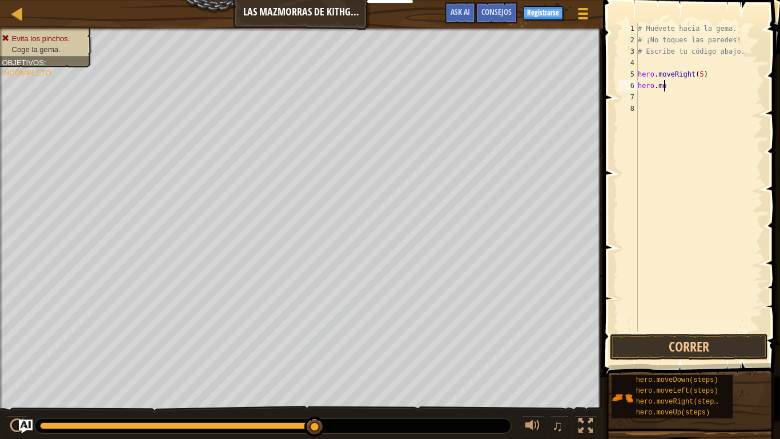
type textarea "h"
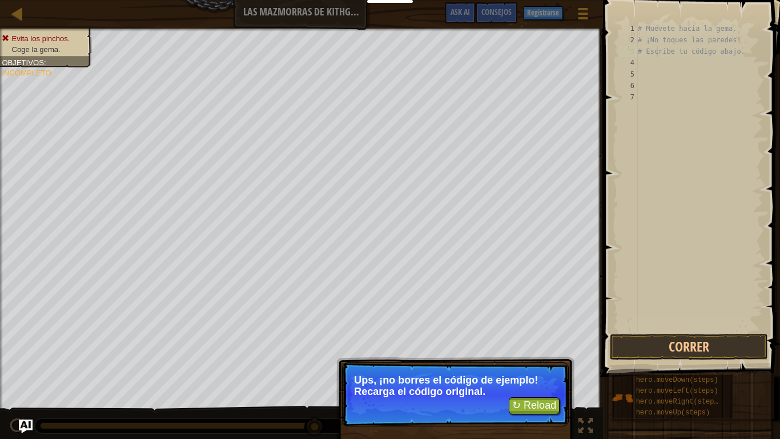
click at [658, 55] on div "# Muévete hacia la gema. # ¡No toques las paredes! # Escribe tu código abajo." at bounding box center [699, 188] width 127 height 331
type textarea "# Escribe tu código abajo."
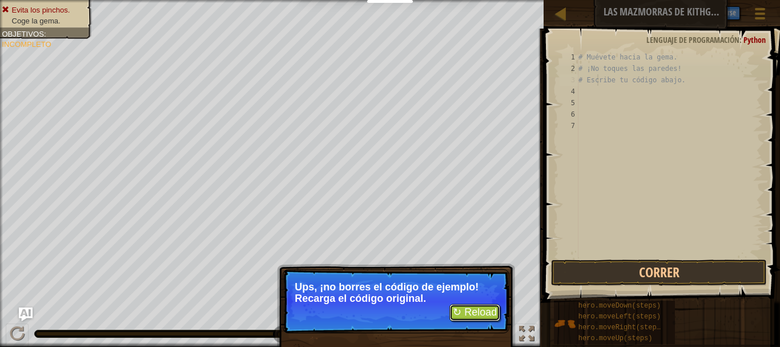
click at [487, 314] on button "↻ Reload" at bounding box center [474, 312] width 51 height 17
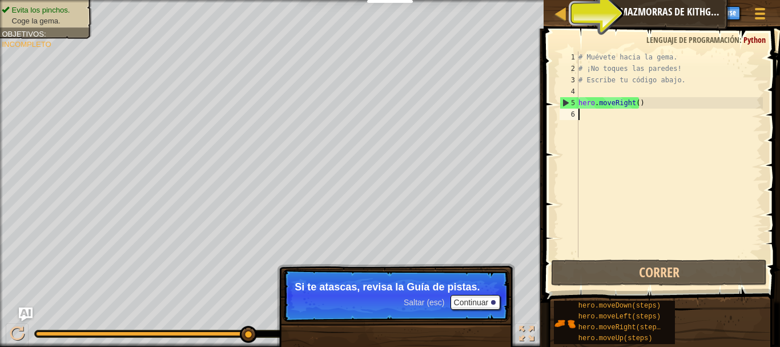
click at [596, 119] on div "# Muévete hacia la gema. # ¡No toques las paredes! # Escribe tu código abajo. h…" at bounding box center [669, 165] width 187 height 228
click at [579, 112] on div "# Muévete hacia la gema. # ¡No toques las paredes! # Escribe tu código abajo. h…" at bounding box center [669, 165] width 187 height 228
click at [579, 113] on div "# Muévete hacia la gema. # ¡No toques las paredes! # Escribe tu código abajo. h…" at bounding box center [669, 165] width 187 height 228
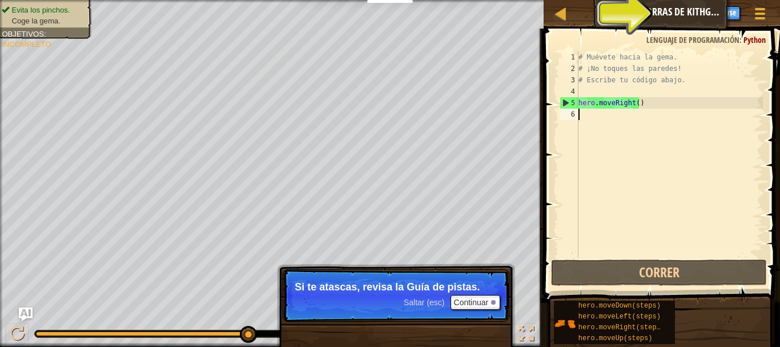
click at [580, 118] on div "# Muévete hacia la gema. # ¡No toques las paredes! # Escribe tu código abajo. h…" at bounding box center [669, 165] width 187 height 228
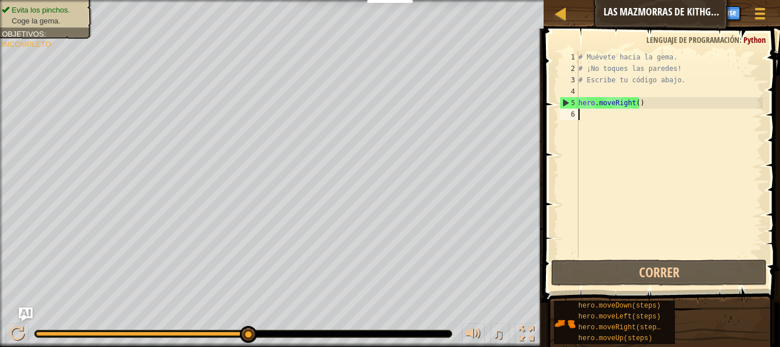
click at [585, 109] on div "# Muévete hacia la gema. # ¡No toques las paredes! # Escribe tu código abajo. h…" at bounding box center [669, 165] width 187 height 228
type textarea "h"
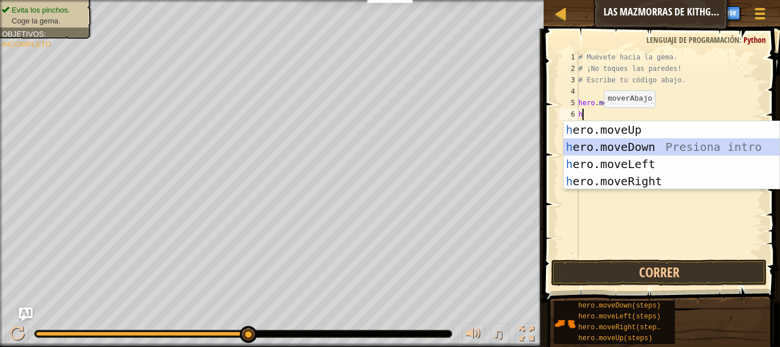
click at [625, 148] on div "h ero.moveUp Presiona intro h ero.moveDown Presiona intro h ero.moveLeft Presio…" at bounding box center [672, 172] width 216 height 103
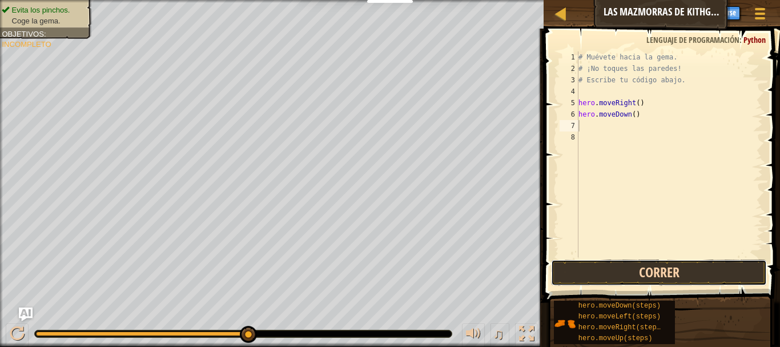
click at [636, 266] on button "Correr" at bounding box center [659, 272] width 216 height 26
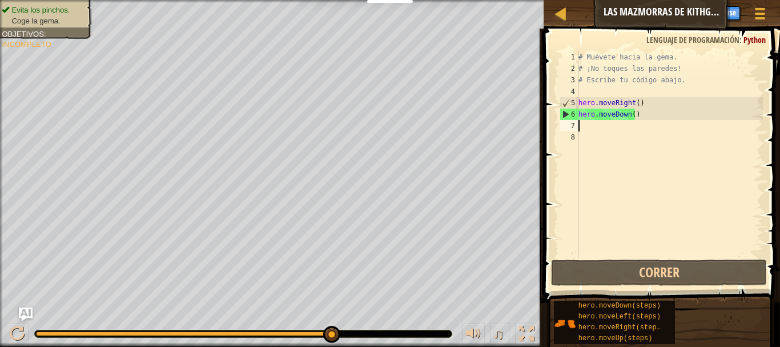
type textarea "h"
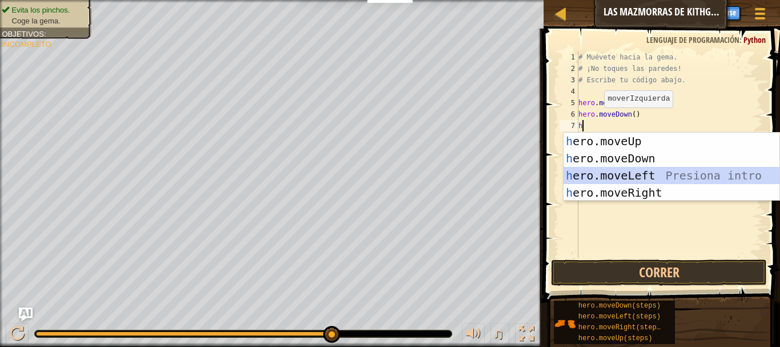
click at [665, 175] on div "h ero.moveUp Presiona intro h ero.moveDown Presiona intro h ero.moveLeft Presio…" at bounding box center [672, 183] width 216 height 103
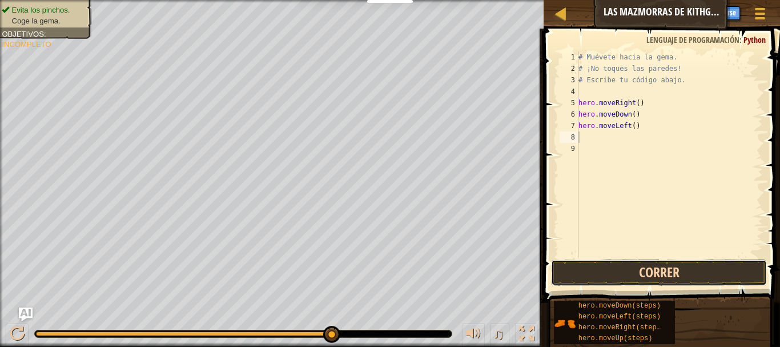
click at [676, 272] on button "Correr" at bounding box center [659, 272] width 216 height 26
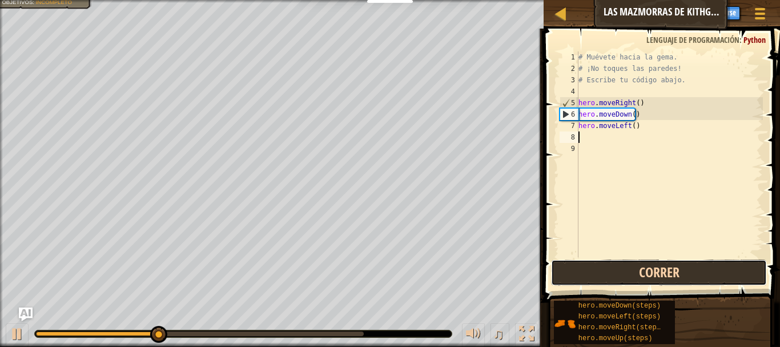
click at [676, 272] on button "Correr" at bounding box center [659, 272] width 216 height 26
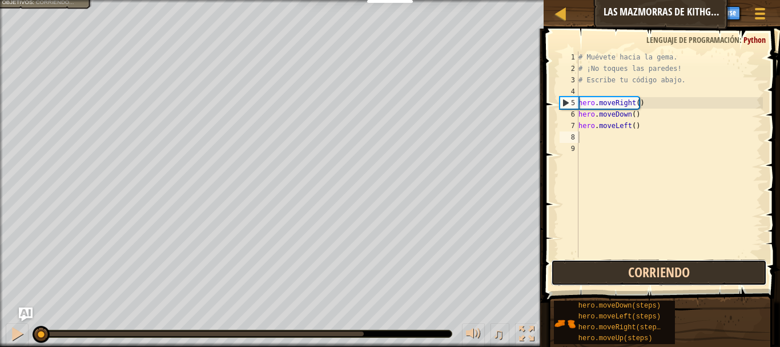
click at [676, 272] on button "Corriendo" at bounding box center [659, 272] width 216 height 26
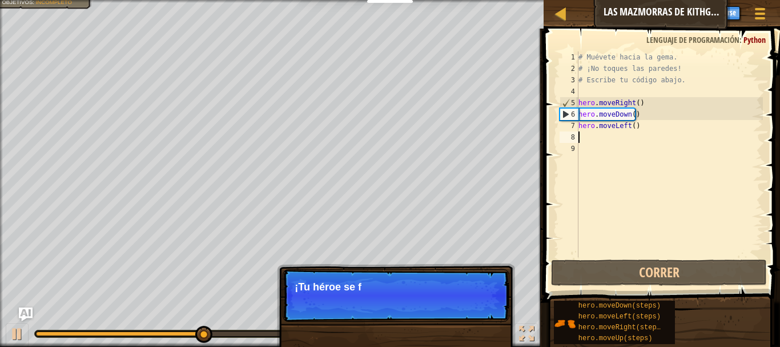
click at [665, 179] on div "# Muévete hacia la gema. # ¡No toques las paredes! # Escribe tu código abajo. h…" at bounding box center [669, 165] width 187 height 228
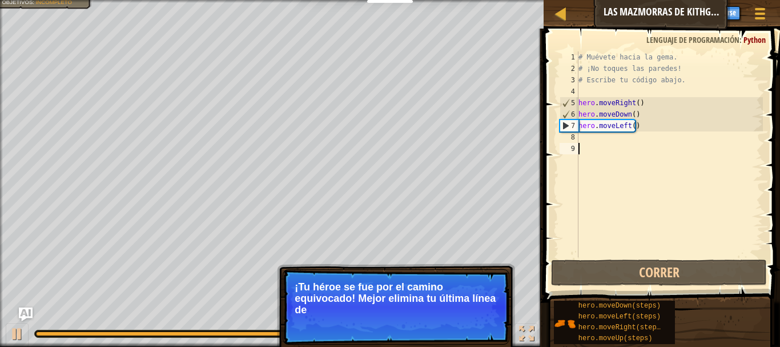
click at [665, 180] on div "# Muévete hacia la gema. # ¡No toques las paredes! # Escribe tu código abajo. h…" at bounding box center [669, 165] width 187 height 228
click at [585, 133] on div "# Muévete hacia la gema. # ¡No toques las paredes! # Escribe tu código abajo. h…" at bounding box center [669, 165] width 187 height 228
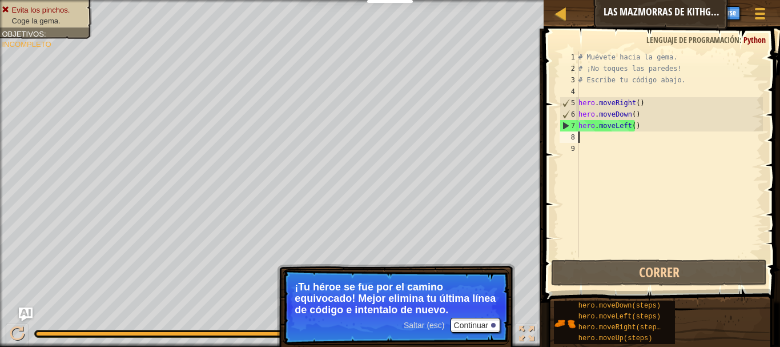
click at [585, 131] on div "# Muévete hacia la gema. # ¡No toques las paredes! # Escribe tu código abajo. h…" at bounding box center [669, 165] width 187 height 228
type textarea "h"
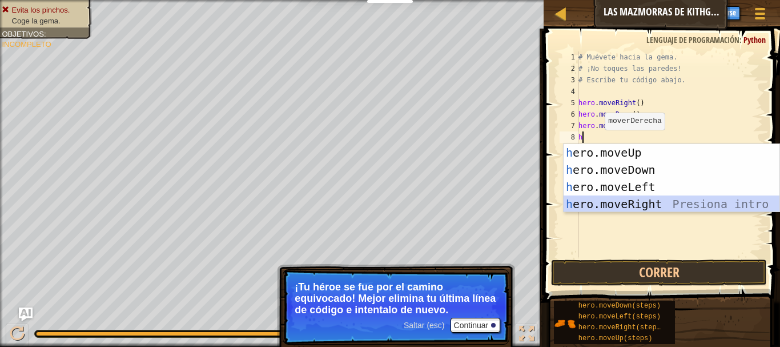
click at [666, 206] on div "h ero.moveUp Presiona intro h ero.moveDown Presiona intro h ero.moveLeft Presio…" at bounding box center [672, 195] width 216 height 103
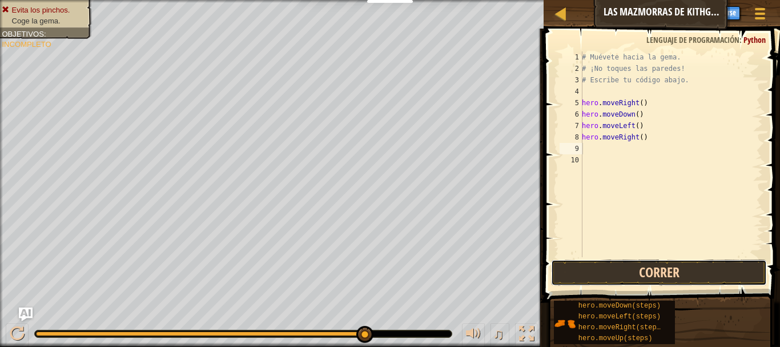
click at [693, 275] on button "Correr" at bounding box center [659, 272] width 216 height 26
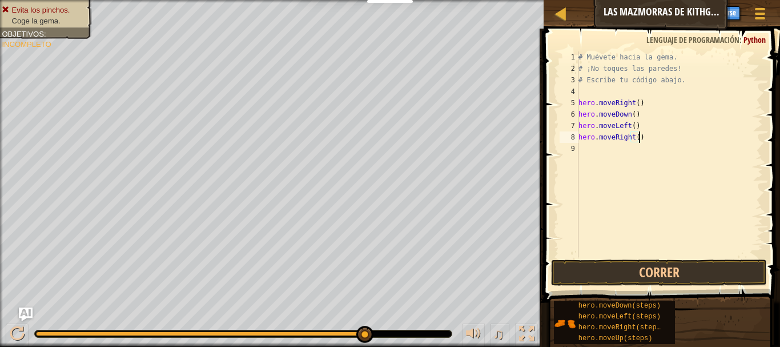
click at [639, 126] on div "# Muévete hacia la gema. # ¡No toques las paredes! # Escribe tu código abajo. h…" at bounding box center [669, 165] width 187 height 228
type textarea "h"
type textarea "k"
type textarea "n"
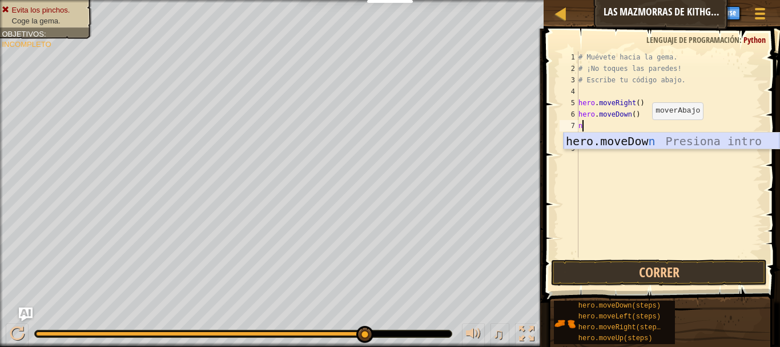
click at [650, 136] on div "hero.moveDow n Presiona intro" at bounding box center [672, 157] width 216 height 51
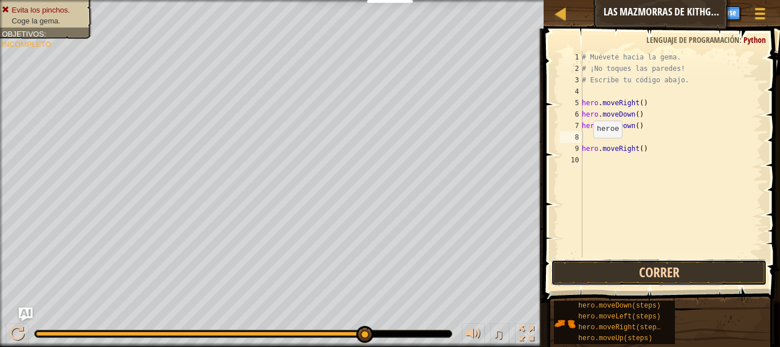
click at [681, 260] on button "Correr" at bounding box center [659, 272] width 216 height 26
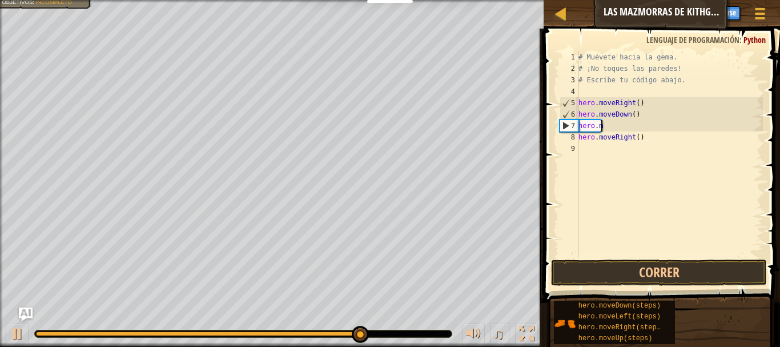
type textarea "h"
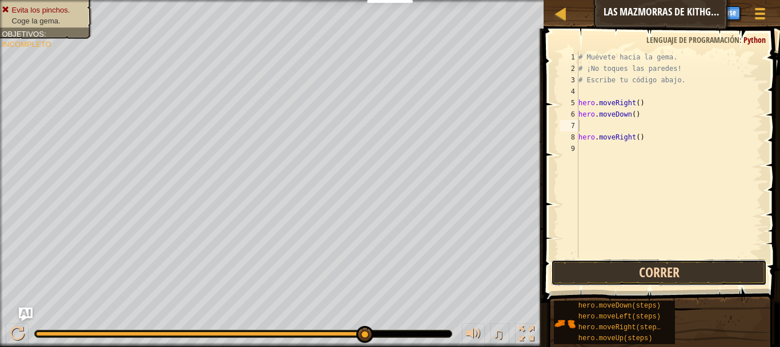
click at [698, 272] on button "Correr" at bounding box center [659, 272] width 216 height 26
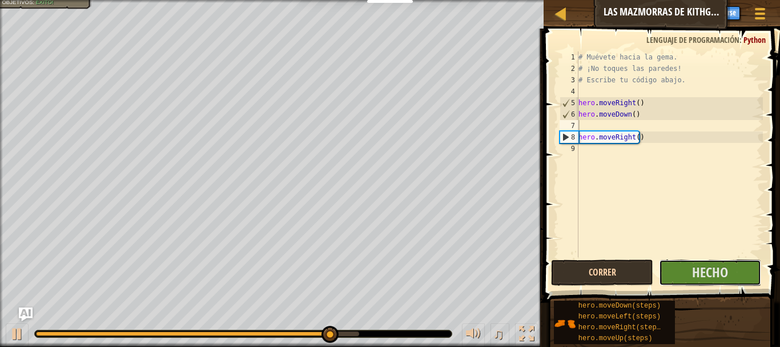
click at [698, 272] on span "Hecho" at bounding box center [710, 272] width 36 height 18
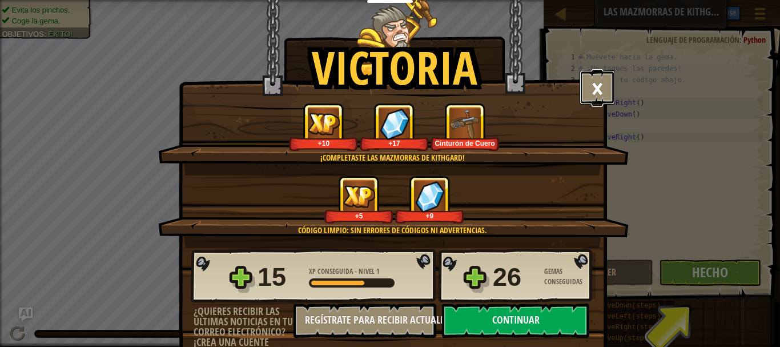
click at [592, 86] on button "×" at bounding box center [597, 87] width 35 height 34
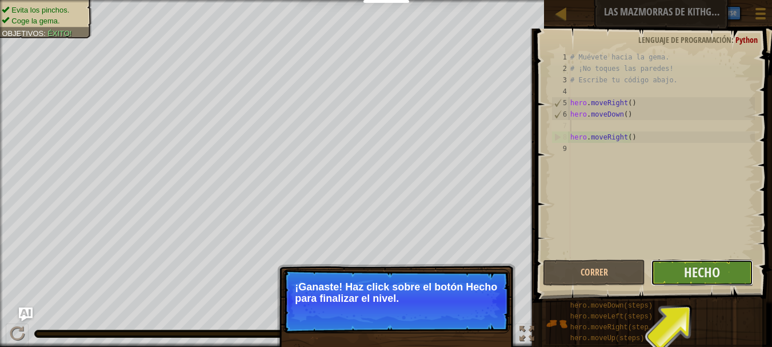
click at [739, 274] on button "Hecho" at bounding box center [701, 272] width 102 height 26
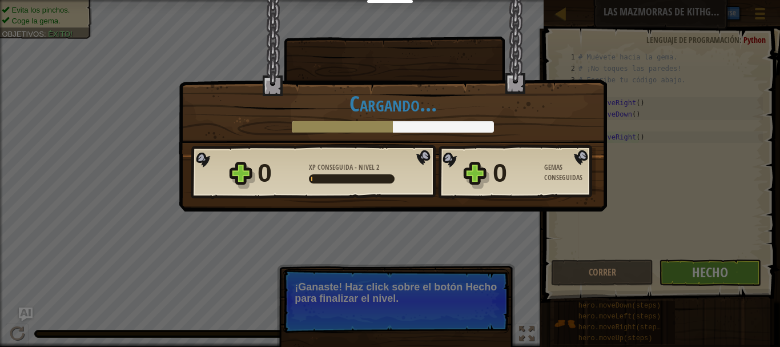
click at [343, 167] on span "XP Conseguida" at bounding box center [332, 167] width 46 height 10
click at [347, 167] on span "XP Conseguida" at bounding box center [332, 167] width 46 height 10
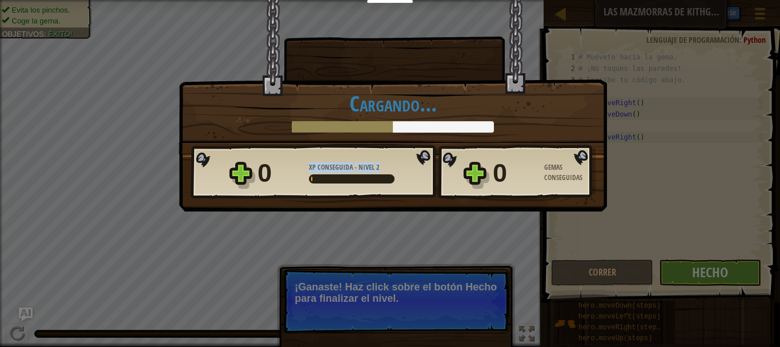
click at [347, 167] on span "XP Conseguida" at bounding box center [332, 167] width 46 height 10
click at [350, 164] on span "XP Conseguida" at bounding box center [332, 167] width 46 height 10
click at [351, 164] on span "XP Conseguida" at bounding box center [332, 167] width 46 height 10
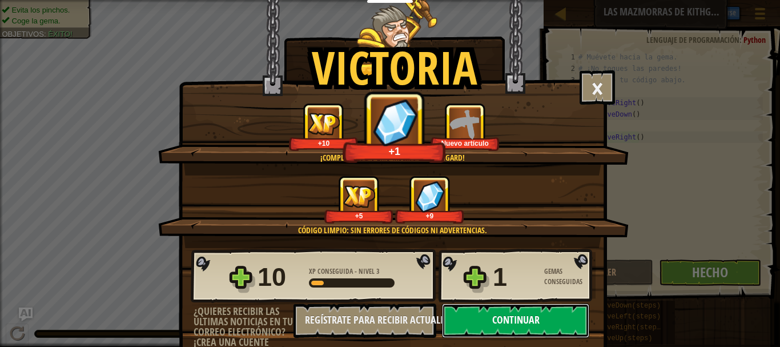
click at [553, 312] on button "Continuar" at bounding box center [515, 320] width 147 height 34
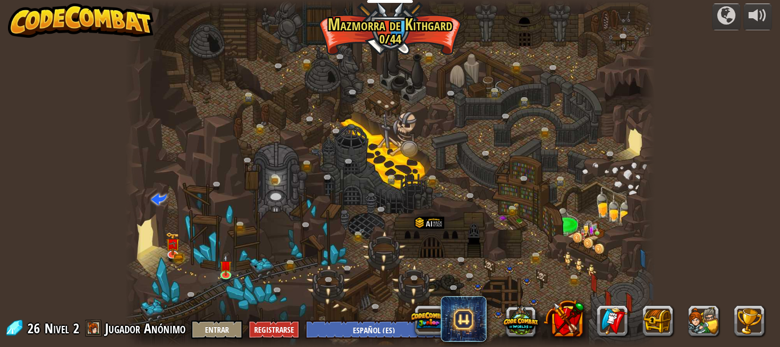
select select "es-ES"
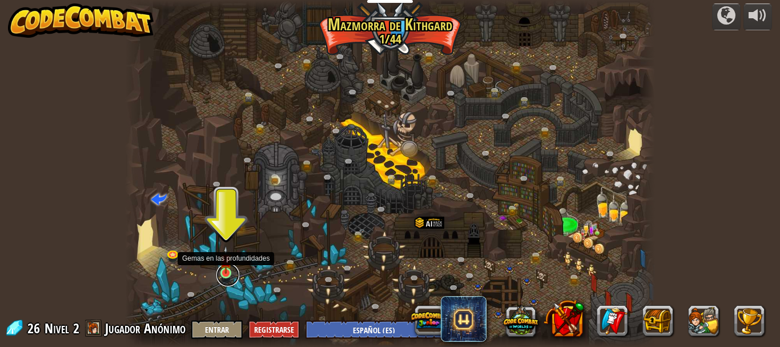
click at [220, 277] on link at bounding box center [227, 274] width 23 height 23
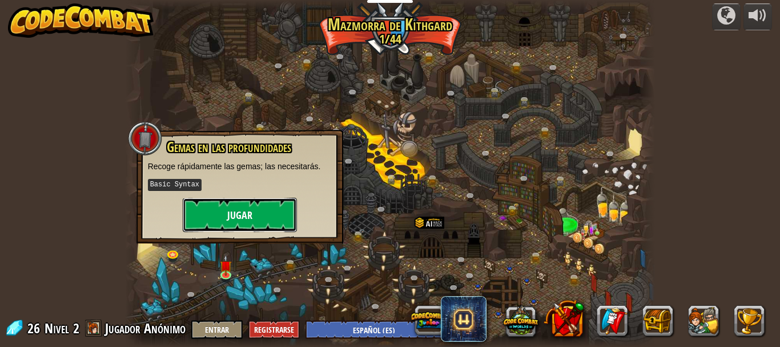
click at [235, 206] on button "Jugar" at bounding box center [240, 215] width 114 height 34
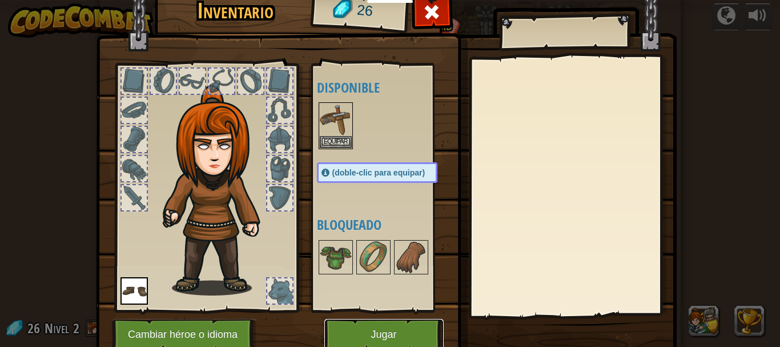
click at [369, 316] on button "Jugar" at bounding box center [383, 334] width 119 height 31
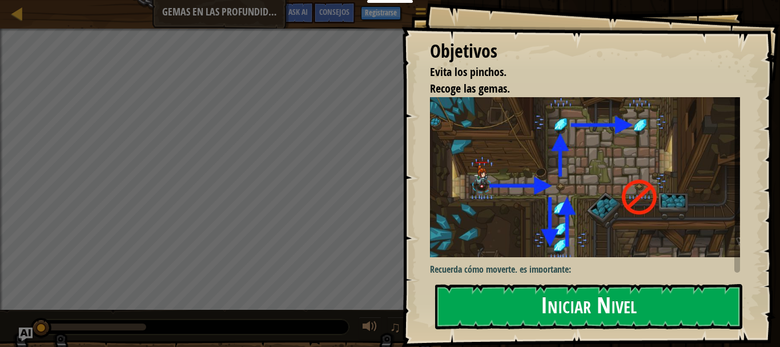
click at [672, 308] on button "Iniciar Nivel" at bounding box center [588, 306] width 307 height 45
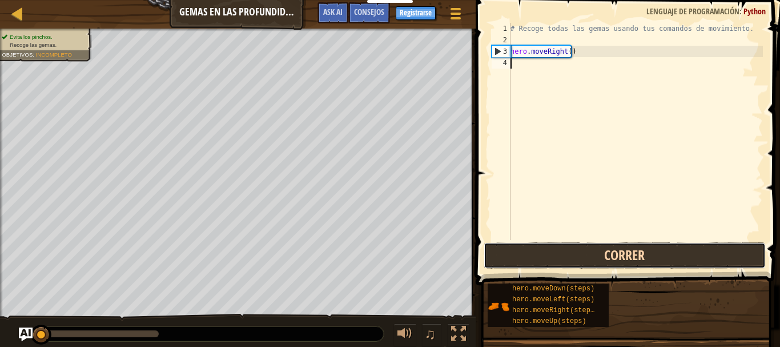
click at [629, 254] on button "Correr" at bounding box center [625, 255] width 282 height 26
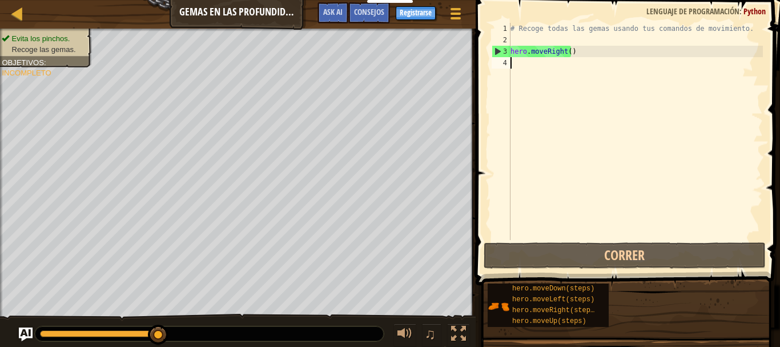
type textarea "k"
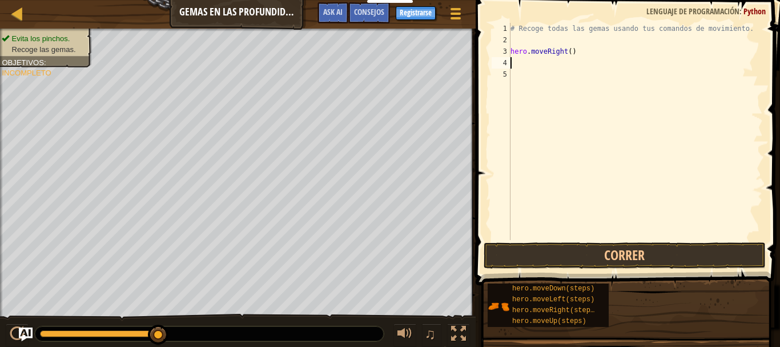
type textarea "h"
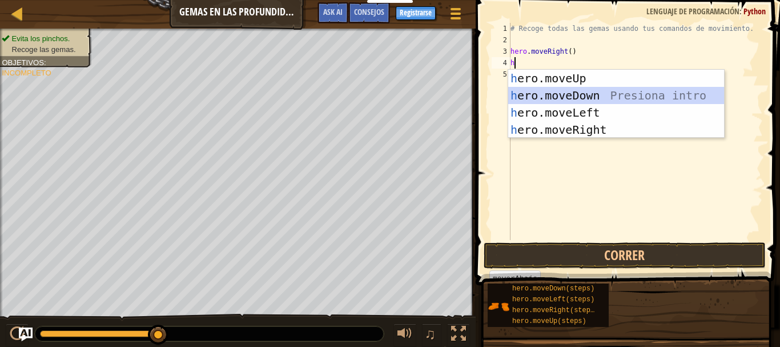
click at [586, 98] on div "h ero.moveUp Presiona intro h ero.moveDown Presiona intro h ero.moveLeft Presio…" at bounding box center [616, 121] width 216 height 103
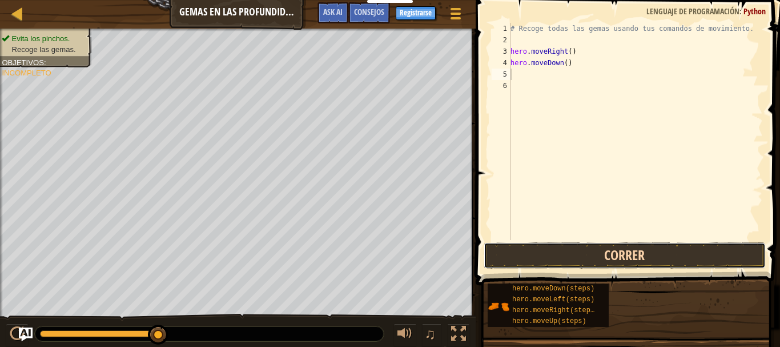
click at [578, 259] on button "Correr" at bounding box center [625, 255] width 282 height 26
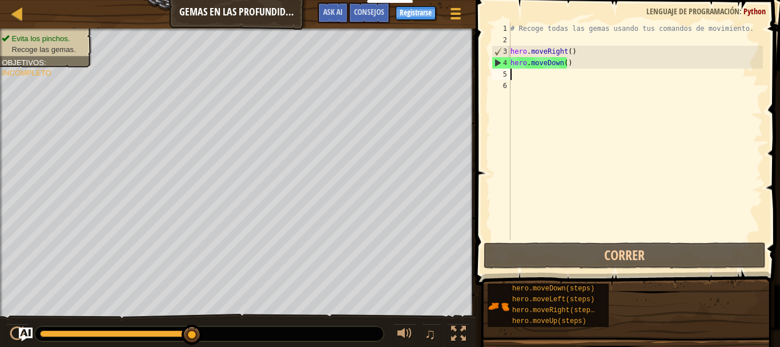
click at [525, 75] on div "# Recoge todas las gemas usando tus comandos de movimiento. hero . moveRight ( …" at bounding box center [635, 143] width 255 height 240
type textarea "u"
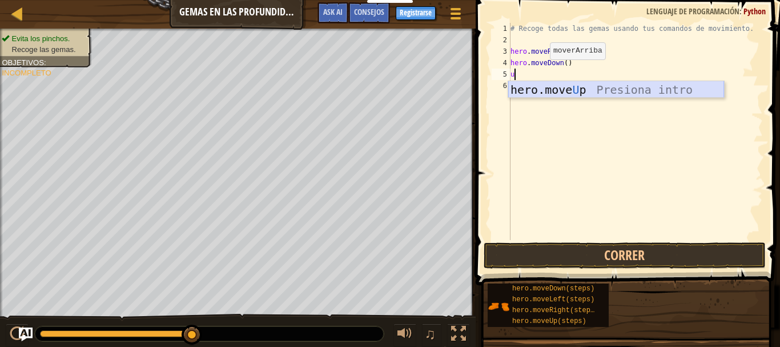
click at [549, 87] on div "hero.move U p Presiona intro" at bounding box center [616, 106] width 216 height 51
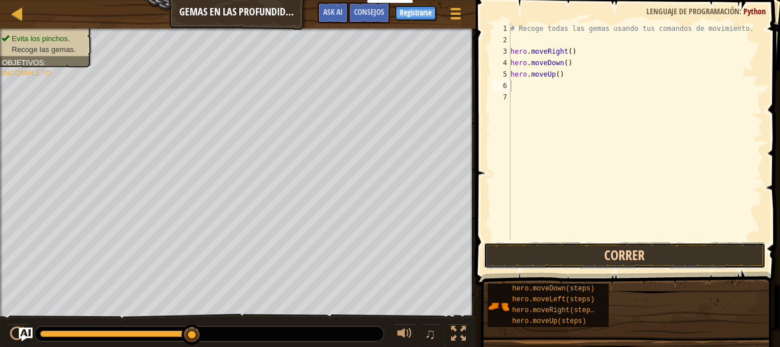
click at [617, 247] on button "Correr" at bounding box center [625, 255] width 282 height 26
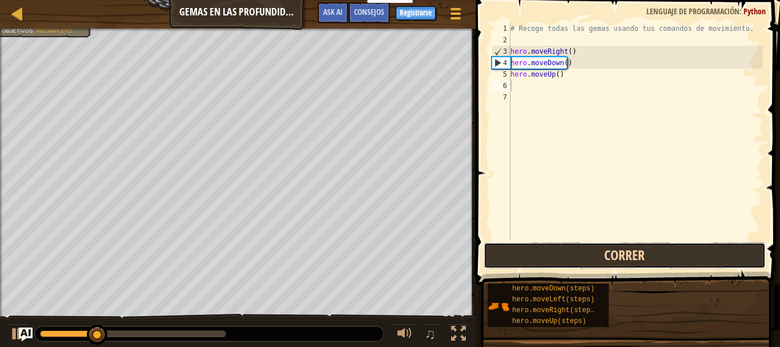
click at [617, 247] on button "Correr" at bounding box center [625, 255] width 282 height 26
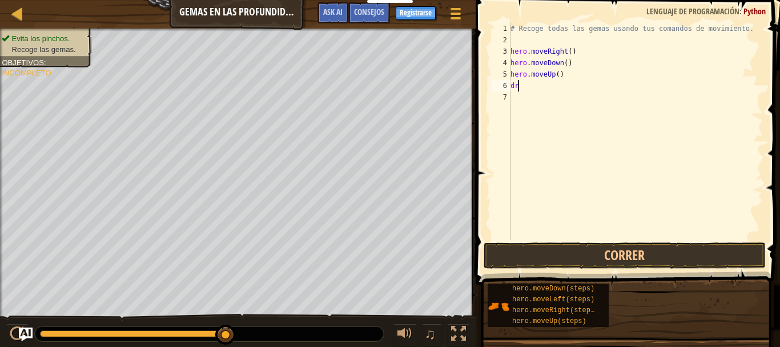
type textarea "d"
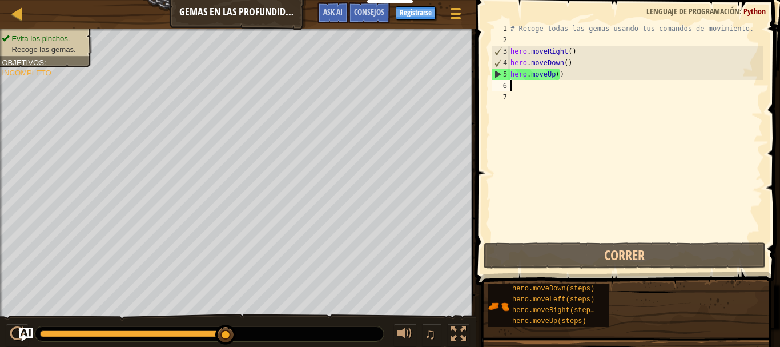
type textarea "m"
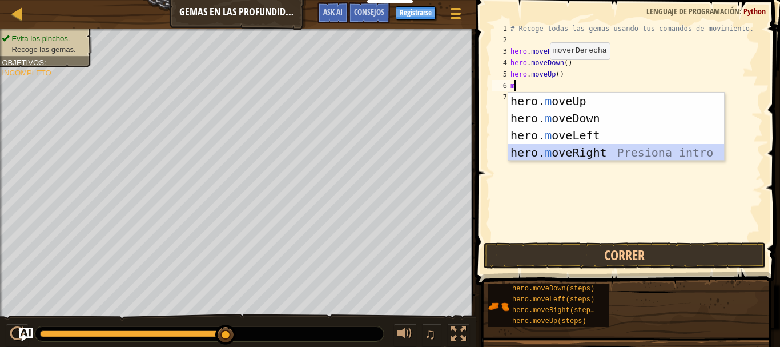
click at [605, 148] on div "hero. m oveUp Presiona intro hero. m oveDown Presiona intro hero. m oveLeft Pre…" at bounding box center [616, 144] width 216 height 103
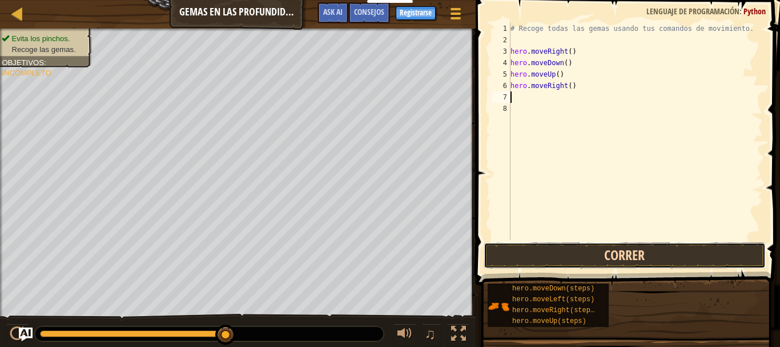
click at [611, 251] on button "Correr" at bounding box center [625, 255] width 282 height 26
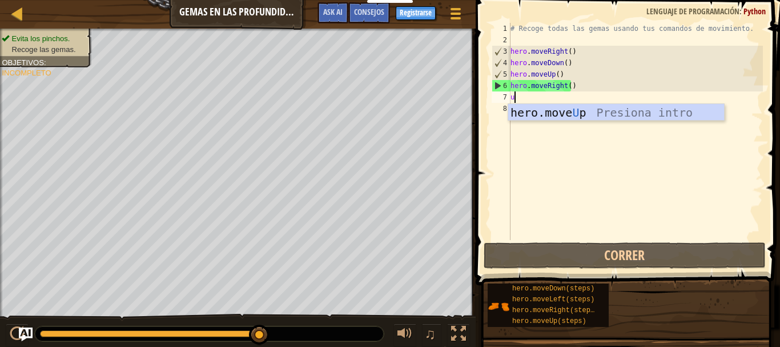
type textarea "u"
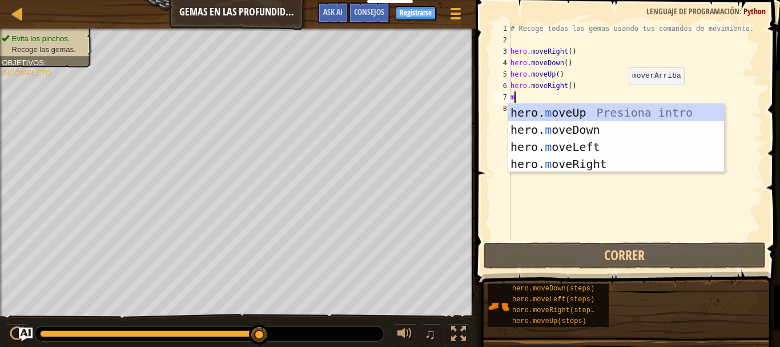
type textarea "m"
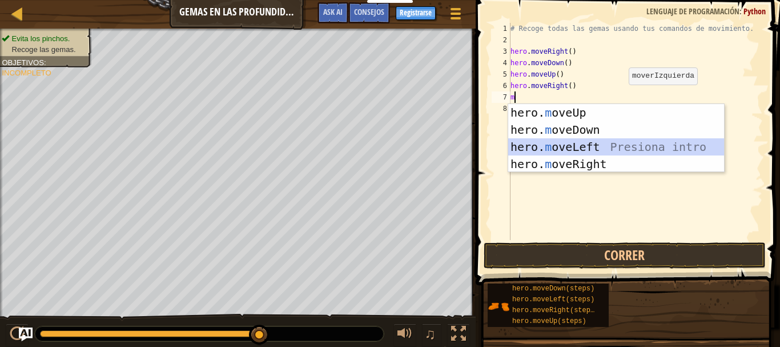
click at [548, 142] on div "hero. m oveUp Presiona intro hero. m oveDown Presiona intro hero. m oveLeft Pre…" at bounding box center [616, 155] width 216 height 103
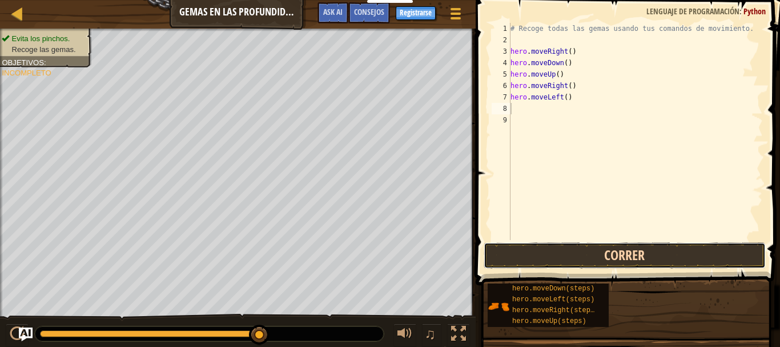
click at [583, 247] on button "Correr" at bounding box center [625, 255] width 282 height 26
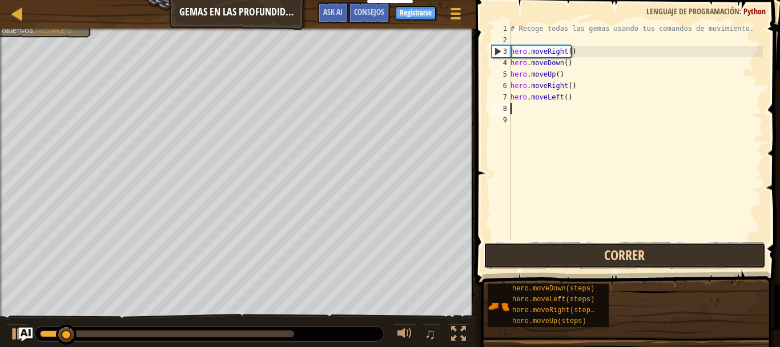
click at [583, 247] on button "Correr" at bounding box center [625, 255] width 282 height 26
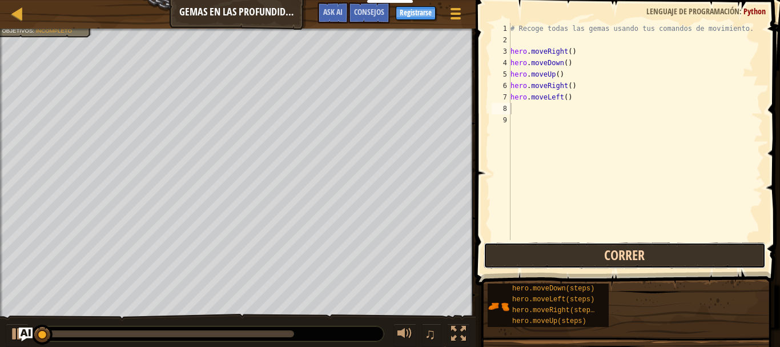
click at [583, 247] on button "Correr" at bounding box center [625, 255] width 282 height 26
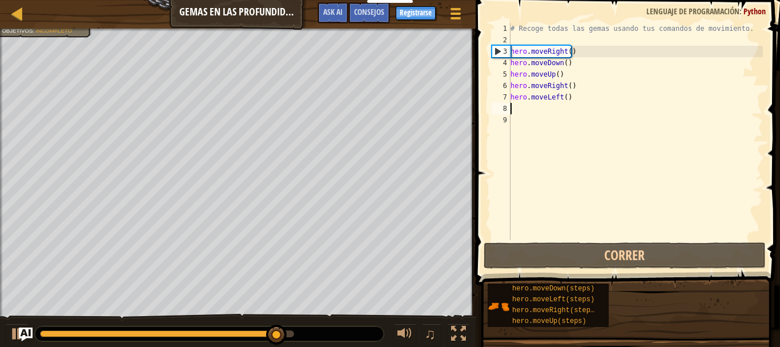
click at [516, 108] on div "# Recoge todas las gemas usando tus comandos de movimiento. hero . moveRight ( …" at bounding box center [635, 143] width 255 height 240
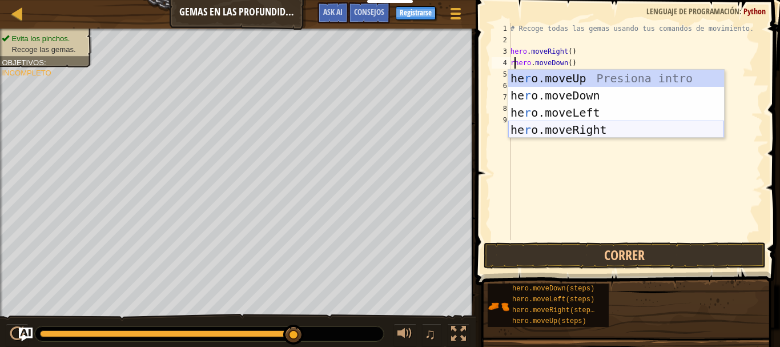
click at [585, 128] on div "he r o.moveUp Presiona intro he r o.moveDown Presiona intro he r o.moveLeft Pre…" at bounding box center [616, 121] width 216 height 103
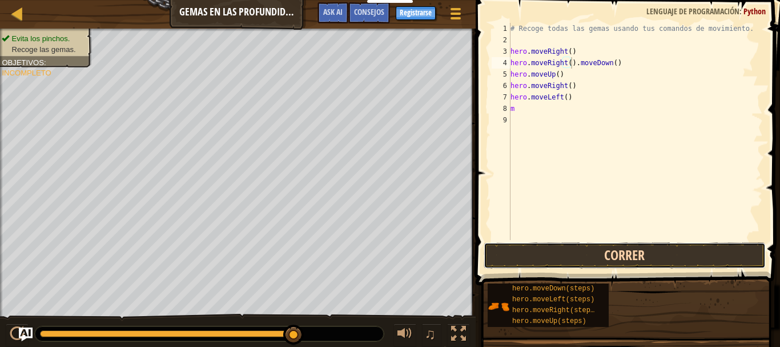
click at [597, 258] on button "Correr" at bounding box center [625, 255] width 282 height 26
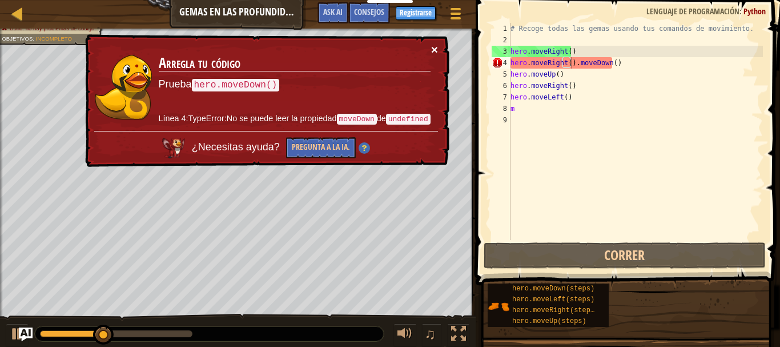
click at [433, 50] on button "×" at bounding box center [434, 49] width 7 height 12
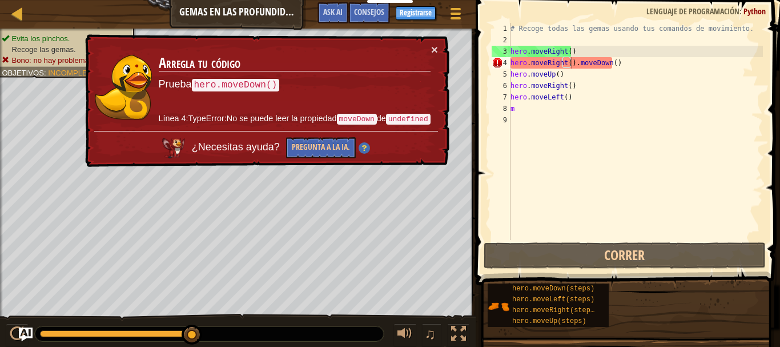
click at [249, 79] on code "hero.moveDown()" at bounding box center [236, 85] width 88 height 13
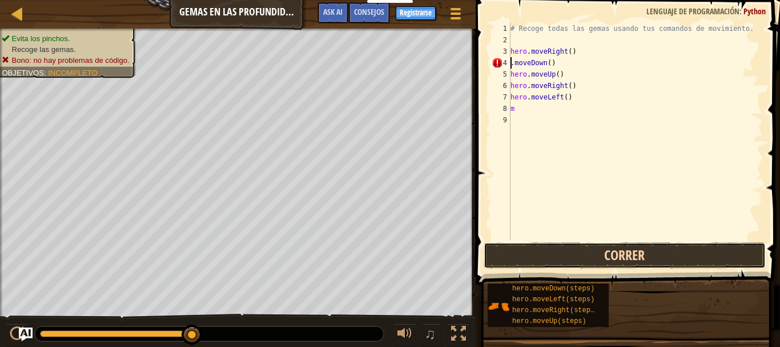
click at [660, 263] on button "Correr" at bounding box center [625, 255] width 282 height 26
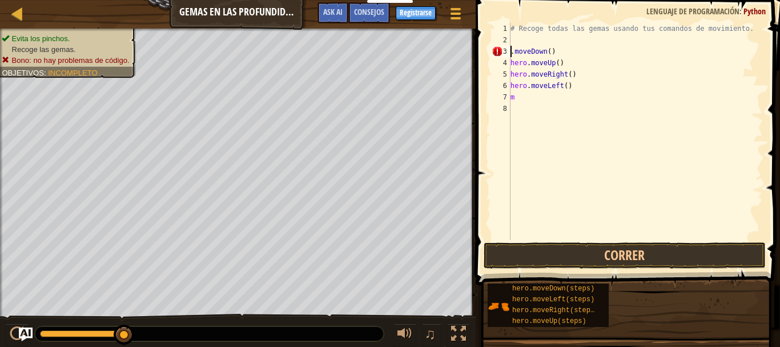
click at [559, 54] on div "# Recoge todas las gemas usando tus comandos de movimiento. . moveDown ( ) hero…" at bounding box center [635, 143] width 255 height 240
type textarea "."
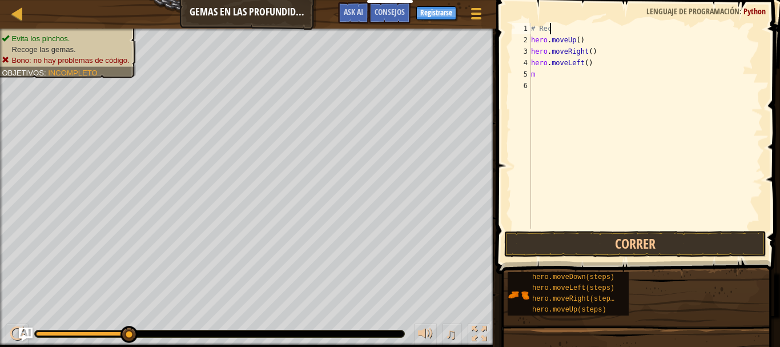
type textarea "#"
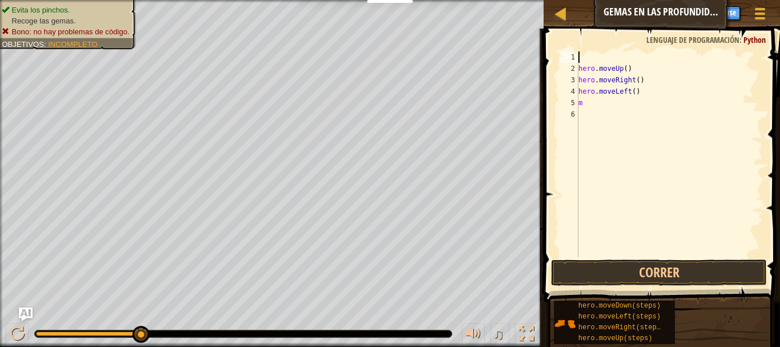
click at [640, 65] on div "hero . moveUp ( ) hero . moveRight ( ) hero . moveLeft ( ) m" at bounding box center [669, 165] width 187 height 228
type textarea "h"
click at [660, 85] on div "hero . moveRight ( ) hero . moveLeft ( ) m" at bounding box center [669, 165] width 187 height 228
type textarea "h"
click at [641, 89] on div "hero . moveLeft ( ) m" at bounding box center [669, 165] width 187 height 228
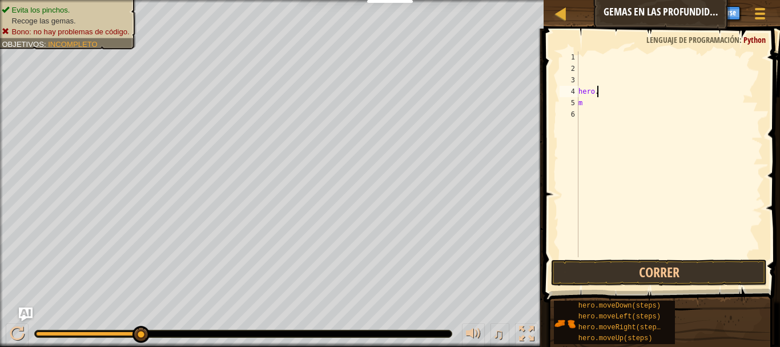
type textarea "h"
click at [586, 93] on div "m" at bounding box center [669, 165] width 187 height 228
type textarea "m"
type textarea "h"
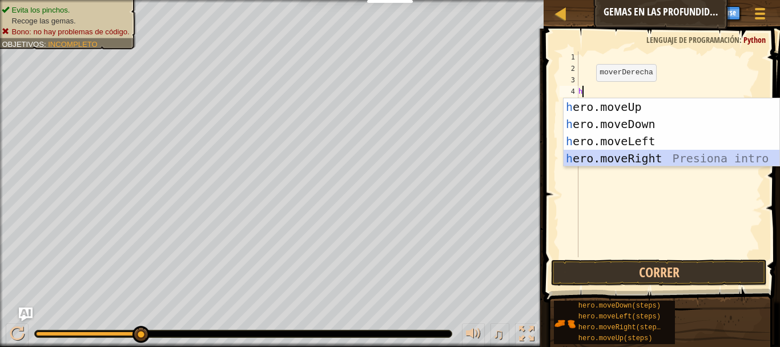
click at [624, 156] on div "h ero.moveUp Presiona intro h ero.moveDown Presiona intro h ero.moveLeft Presio…" at bounding box center [672, 149] width 216 height 103
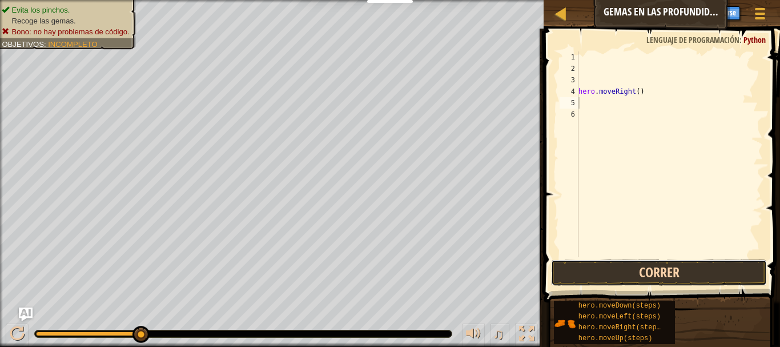
click at [625, 261] on button "Correr" at bounding box center [659, 272] width 216 height 26
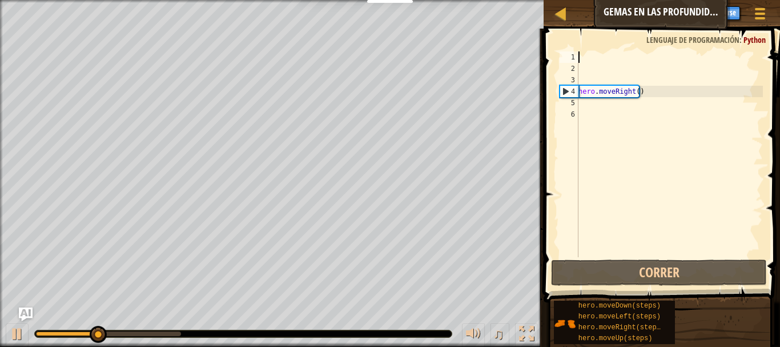
click at [591, 53] on div "hero . moveRight ( )" at bounding box center [669, 165] width 187 height 228
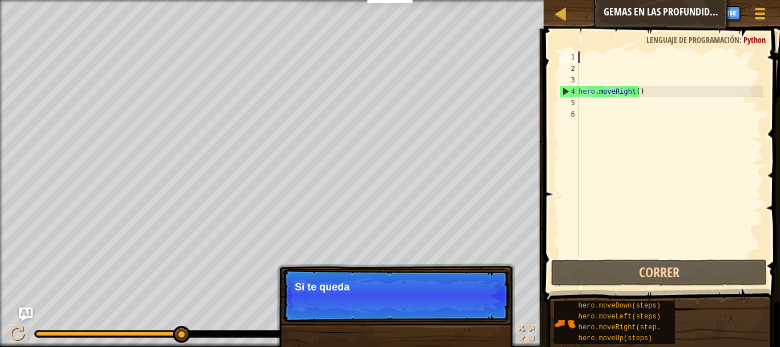
type textarea "d"
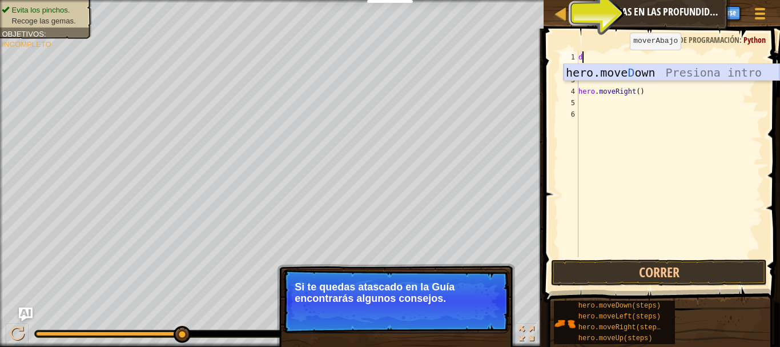
click at [627, 71] on div "hero.move D own Presiona intro" at bounding box center [672, 89] width 216 height 51
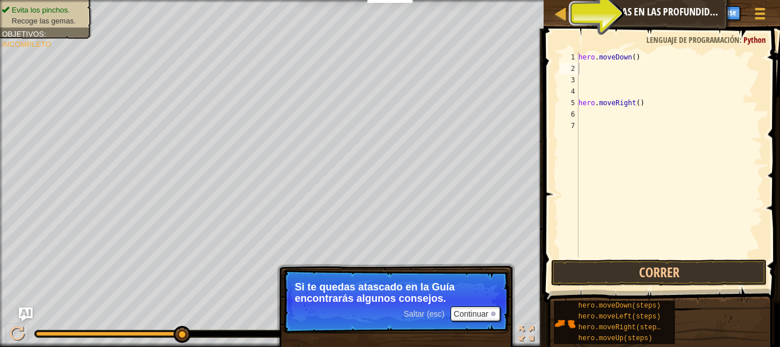
click at [629, 286] on span at bounding box center [663, 148] width 246 height 307
click at [635, 278] on button "Correr" at bounding box center [659, 272] width 216 height 26
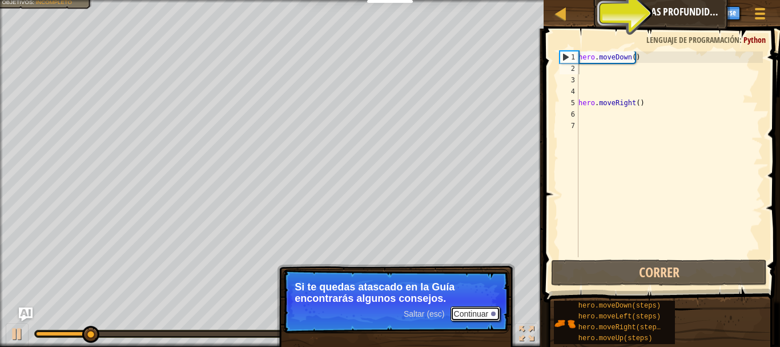
click at [478, 313] on button "Continuar" at bounding box center [476, 313] width 50 height 15
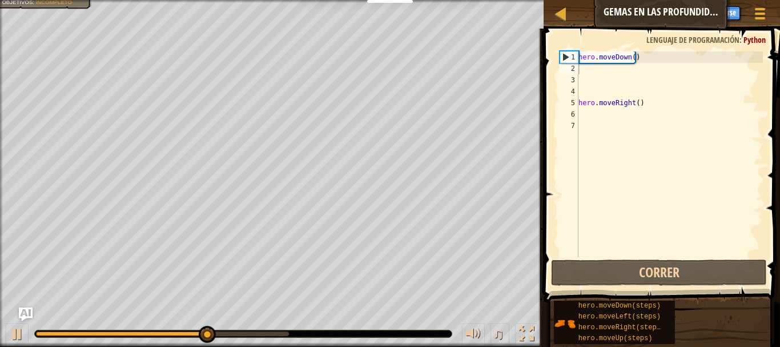
click at [647, 46] on span at bounding box center [663, 148] width 246 height 307
click at [649, 51] on span at bounding box center [663, 148] width 246 height 307
click at [630, 59] on div "hero . moveDown ( ) hero . moveRight ( )" at bounding box center [669, 165] width 187 height 228
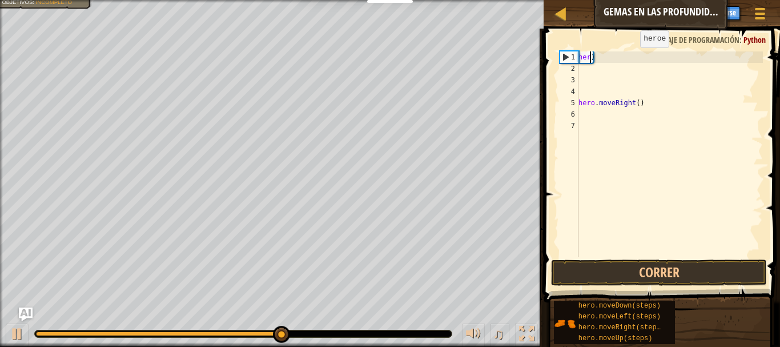
type textarea ")"
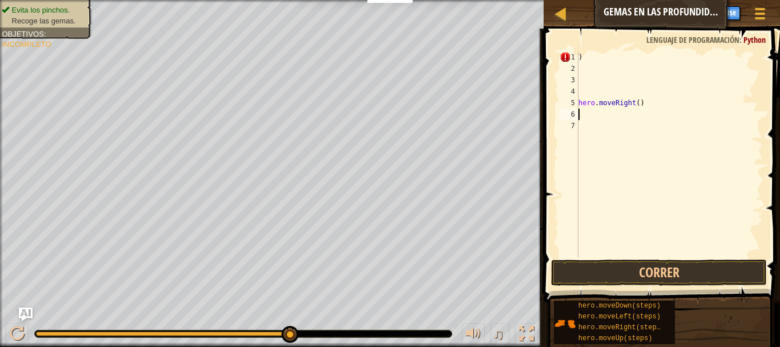
click at [579, 110] on div ") hero . moveRight ( )" at bounding box center [669, 165] width 187 height 228
type textarea "d"
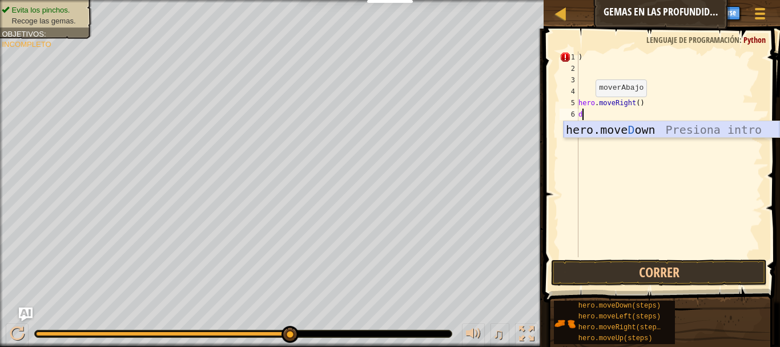
click at [603, 132] on div "hero.move D own Presiona intro" at bounding box center [672, 146] width 216 height 51
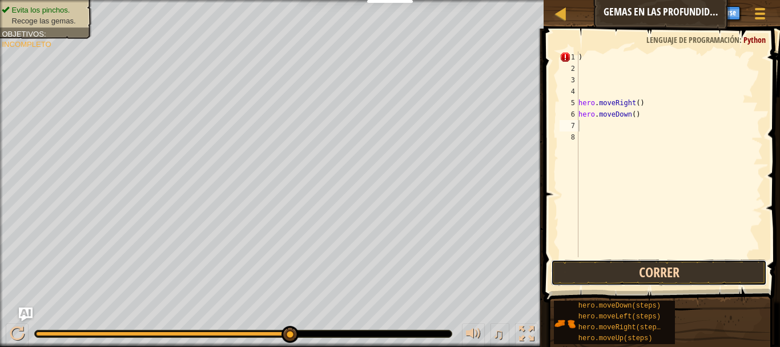
click at [653, 267] on button "Correr" at bounding box center [659, 272] width 216 height 26
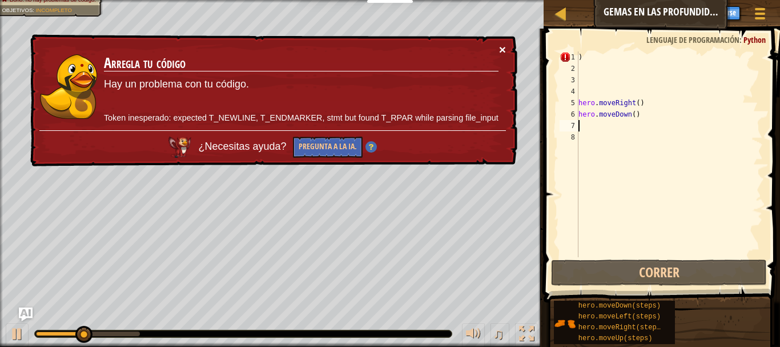
click at [501, 50] on button "×" at bounding box center [502, 49] width 7 height 12
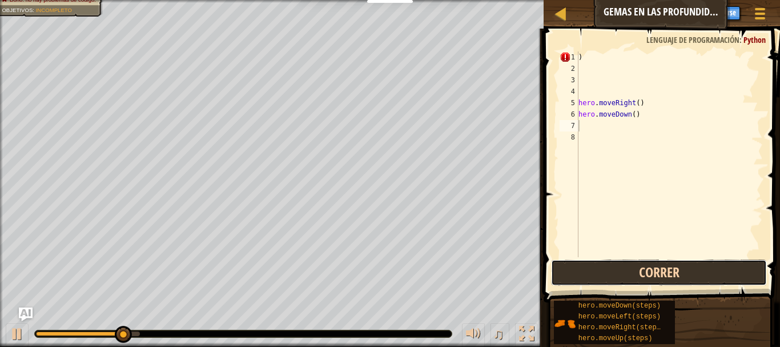
click at [676, 276] on button "Correr" at bounding box center [659, 272] width 216 height 26
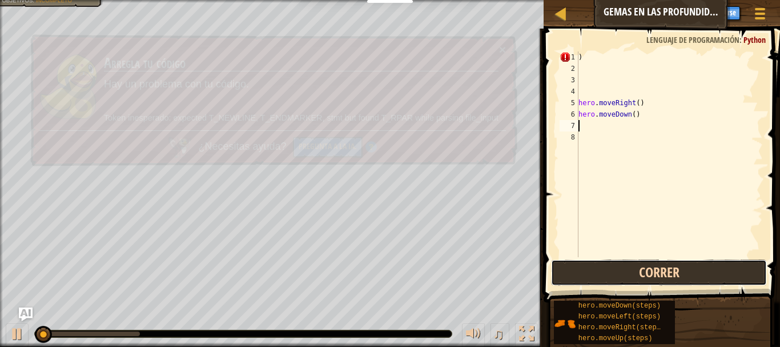
click at [675, 276] on button "Correr" at bounding box center [659, 272] width 216 height 26
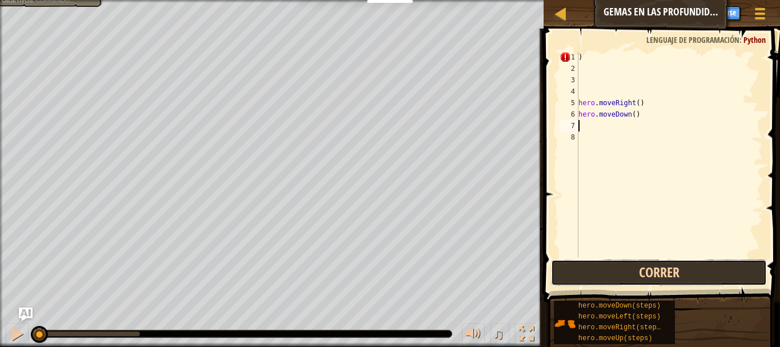
click at [675, 275] on button "Correr" at bounding box center [659, 272] width 216 height 26
click at [675, 275] on button "Corriendo" at bounding box center [659, 272] width 216 height 26
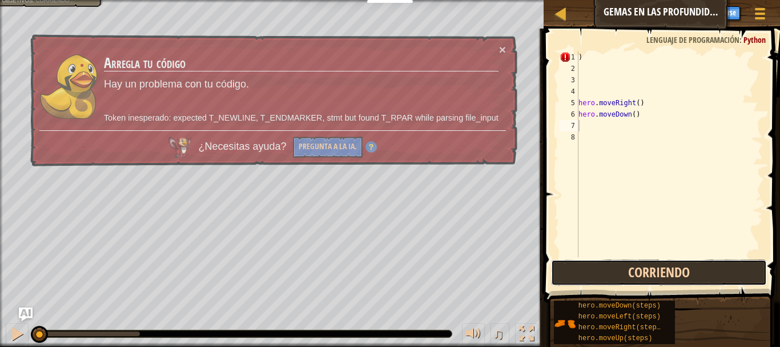
click at [675, 275] on button "Corriendo" at bounding box center [659, 272] width 216 height 26
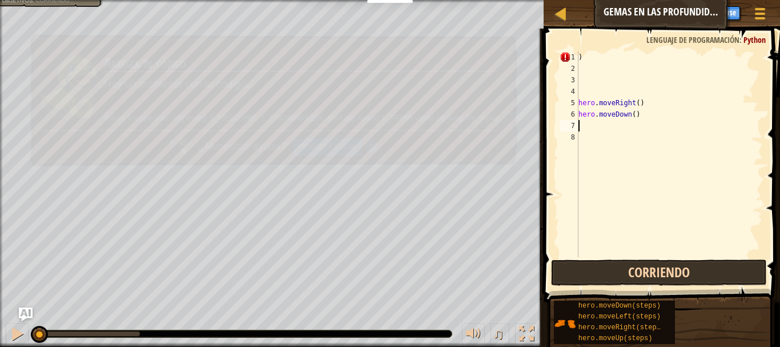
click at [675, 275] on button "Corriendo" at bounding box center [659, 272] width 216 height 26
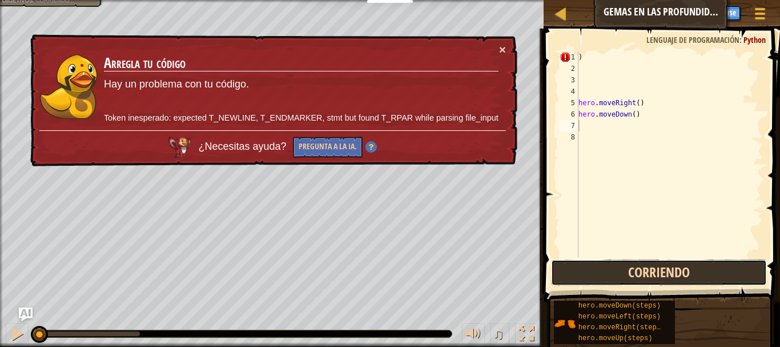
click at [675, 275] on button "Corriendo" at bounding box center [659, 272] width 216 height 26
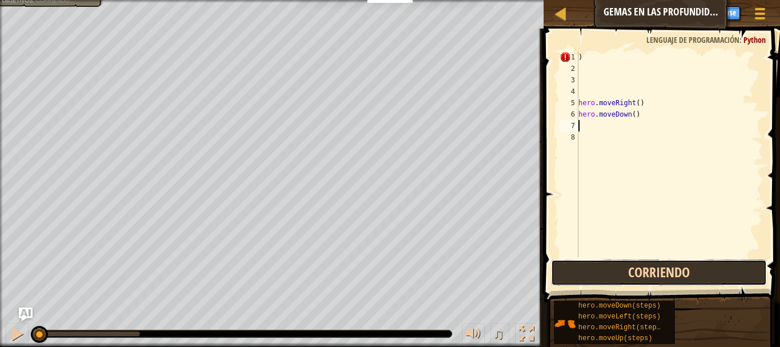
click at [675, 275] on button "Corriendo" at bounding box center [659, 272] width 216 height 26
